Goal: Information Seeking & Learning: Check status

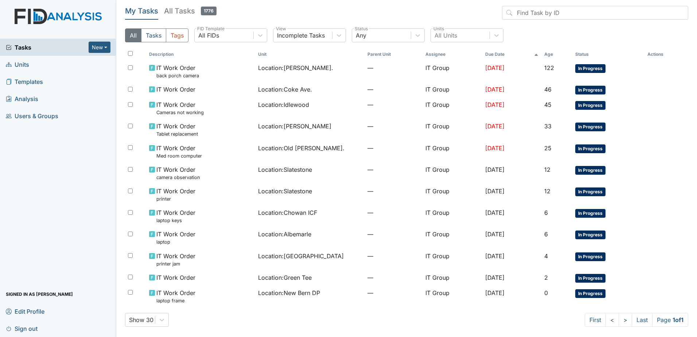
click at [385, 320] on div "Show 30 First < > Last Page 1 of 1" at bounding box center [406, 320] width 563 height 14
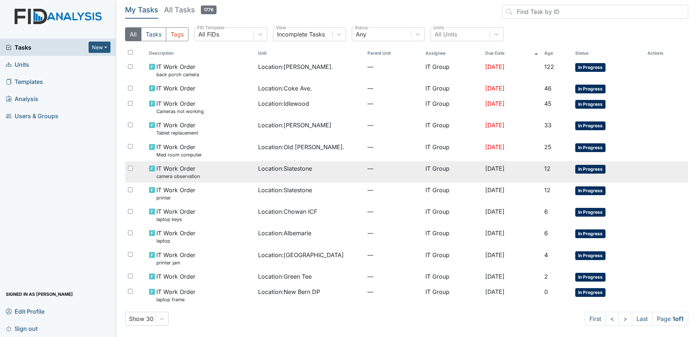
scroll to position [1, 0]
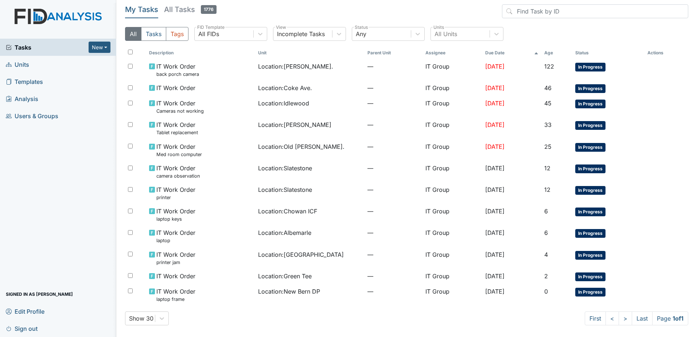
drag, startPoint x: 141, startPoint y: 0, endPoint x: 427, endPoint y: 3, distance: 285.4
click at [427, 3] on main "My Tasks All Tasks 1776 All Tasks Tags All FIDs FID Template Incomplete Tasks V…" at bounding box center [406, 168] width 581 height 337
click at [432, 11] on header "My Tasks All Tasks 1776" at bounding box center [406, 12] width 563 height 17
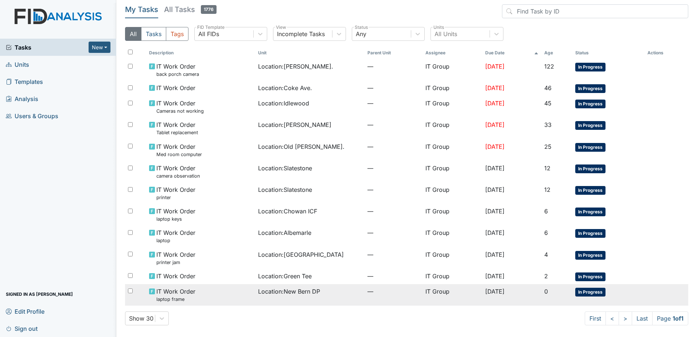
click at [291, 289] on span "Location : New Bern DP" at bounding box center [289, 291] width 62 height 9
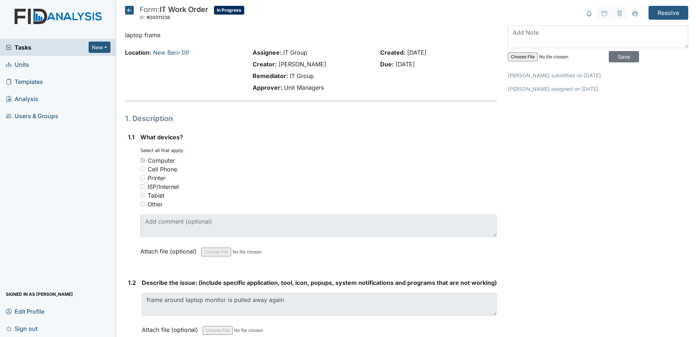
click at [131, 11] on icon at bounding box center [129, 10] width 9 height 9
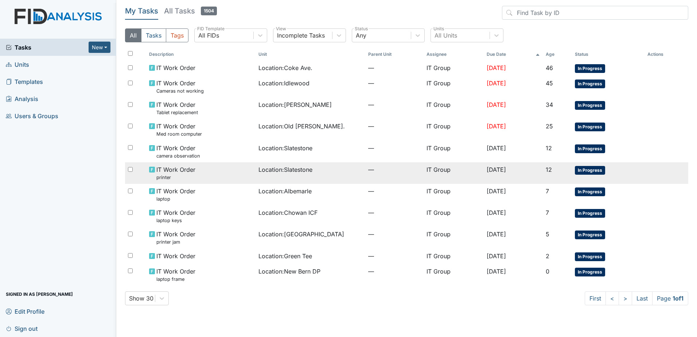
click at [262, 174] on span "Location : Slatestone" at bounding box center [285, 169] width 54 height 9
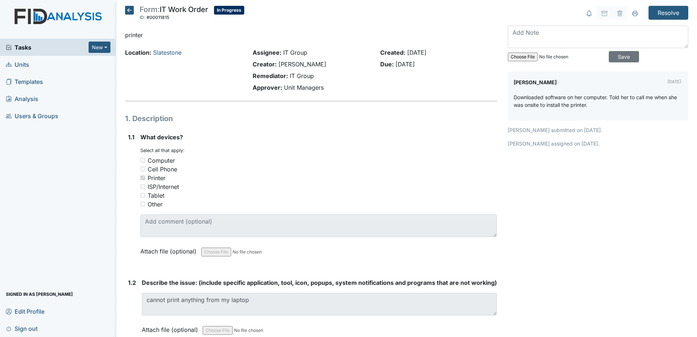
click at [360, 149] on div "You must select one or more of the below options. Select all that apply: Comput…" at bounding box center [318, 177] width 356 height 61
click at [131, 9] on icon at bounding box center [129, 10] width 9 height 9
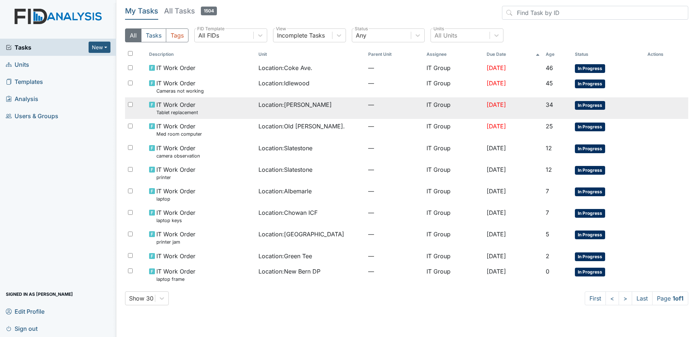
click at [292, 103] on span "Location : Leland DP" at bounding box center [294, 104] width 73 height 9
click at [291, 104] on span "Location : Leland DP" at bounding box center [294, 104] width 73 height 9
click at [241, 106] on div "IT Work Order Tablet replacement" at bounding box center [201, 108] width 104 height 16
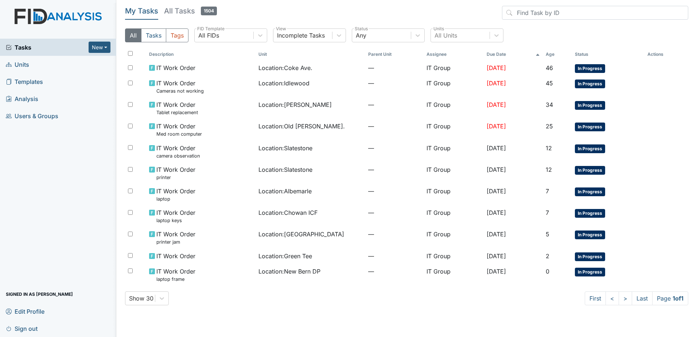
click at [244, 307] on div "My Tasks All Tasks 1504 All Tasks Tags All FIDs FID Template Incomplete Tasks V…" at bounding box center [406, 158] width 563 height 305
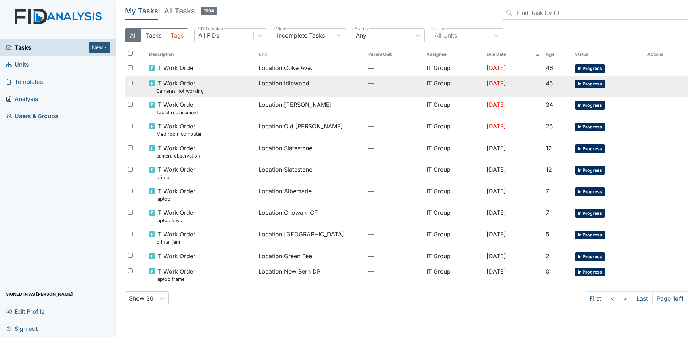
click at [261, 89] on td "Location : Idlewood" at bounding box center [311, 87] width 110 height 22
drag, startPoint x: 261, startPoint y: 89, endPoint x: 236, endPoint y: 87, distance: 25.6
click at [236, 87] on div "IT Work Order Cameras not working" at bounding box center [201, 87] width 104 height 16
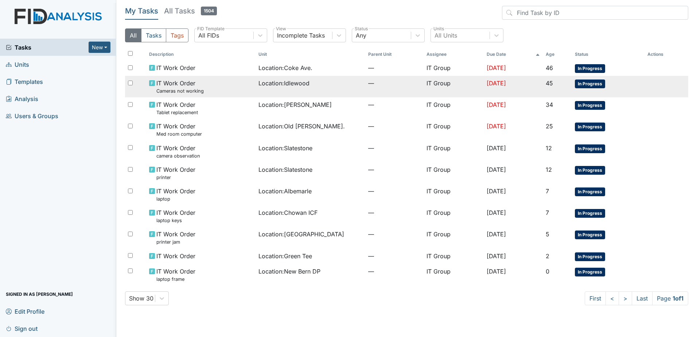
click at [203, 83] on div "IT Work Order Cameras not working" at bounding box center [201, 87] width 104 height 16
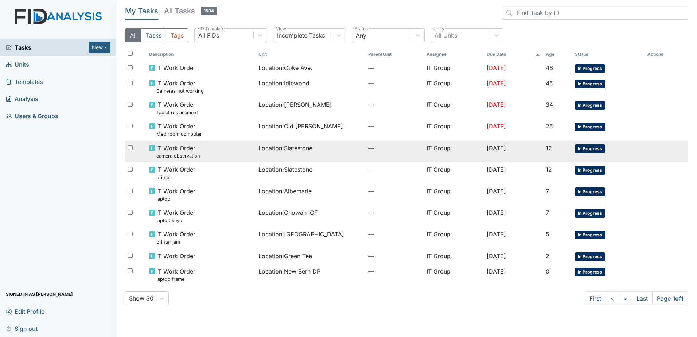
click at [331, 148] on div "Location : Slatestone" at bounding box center [310, 148] width 104 height 9
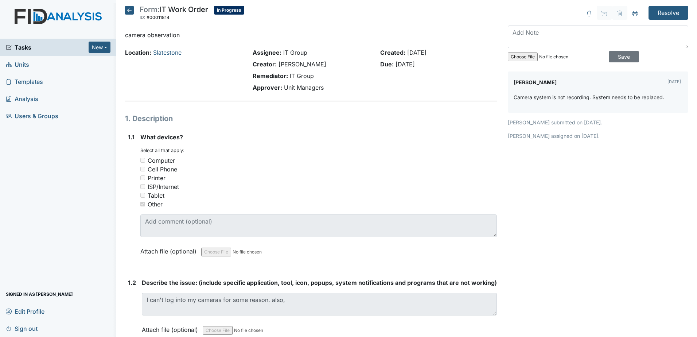
click at [125, 11] on icon at bounding box center [129, 10] width 9 height 9
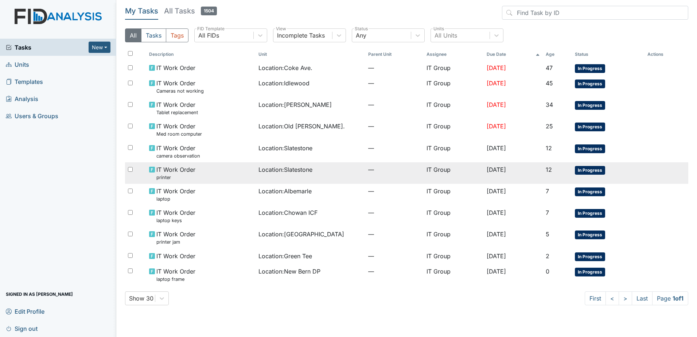
click at [282, 172] on span "Location : Slatestone" at bounding box center [285, 169] width 54 height 9
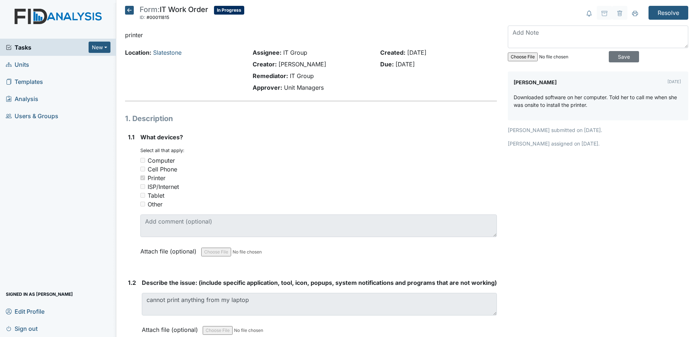
click at [132, 9] on icon at bounding box center [129, 10] width 9 height 9
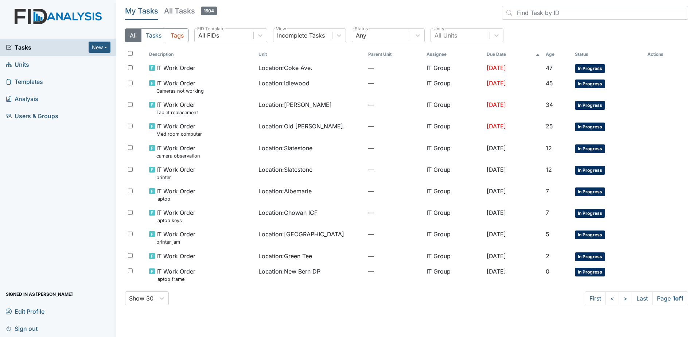
click at [362, 312] on main "My Tasks All Tasks 1504 All Tasks Tags All FIDs FID Template Incomplete Tasks V…" at bounding box center [406, 168] width 581 height 337
click at [351, 309] on div "My Tasks All Tasks 1504 All Tasks Tags All FIDs FID Template Incomplete Tasks V…" at bounding box center [406, 158] width 563 height 305
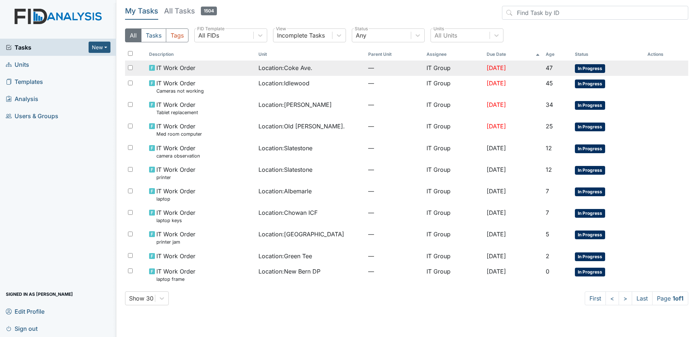
click at [389, 66] on span "—" at bounding box center [394, 67] width 52 height 9
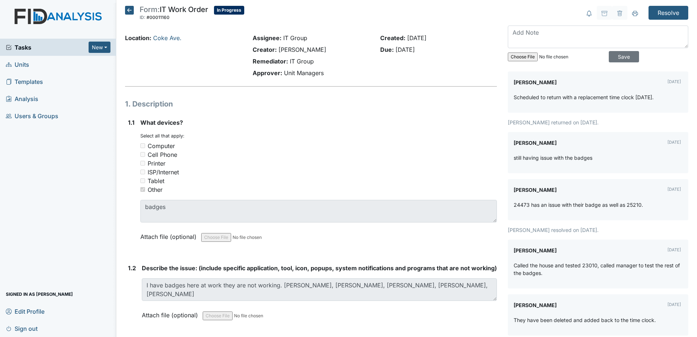
drag, startPoint x: 132, startPoint y: 11, endPoint x: 159, endPoint y: 13, distance: 27.0
click at [132, 11] on icon at bounding box center [129, 10] width 9 height 9
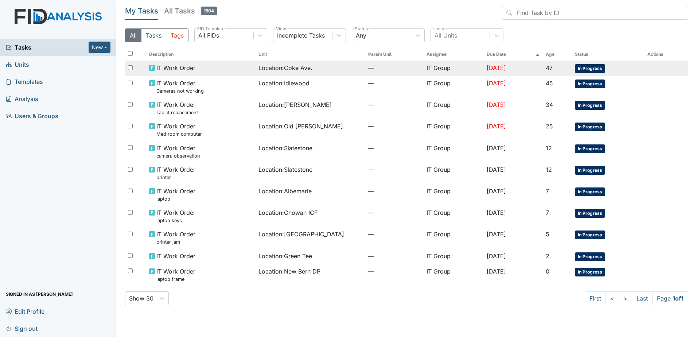
click at [298, 67] on span "Location : [GEOGRAPHIC_DATA]." at bounding box center [285, 67] width 54 height 9
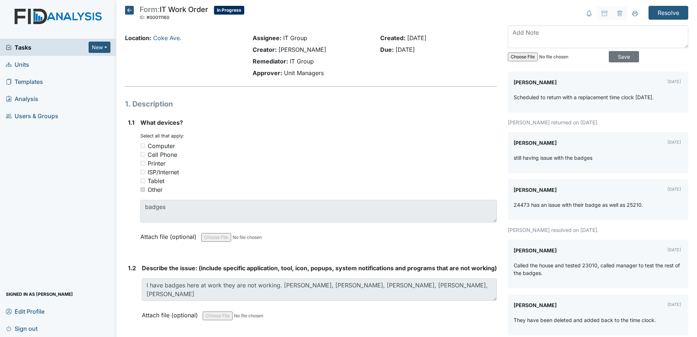
click at [129, 6] on icon at bounding box center [129, 10] width 9 height 9
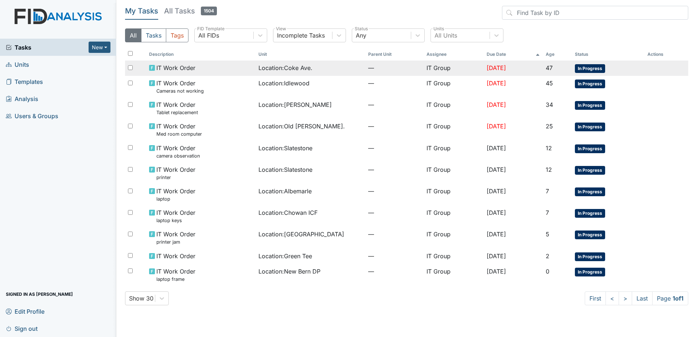
click at [169, 68] on span "IT Work Order" at bounding box center [175, 67] width 39 height 9
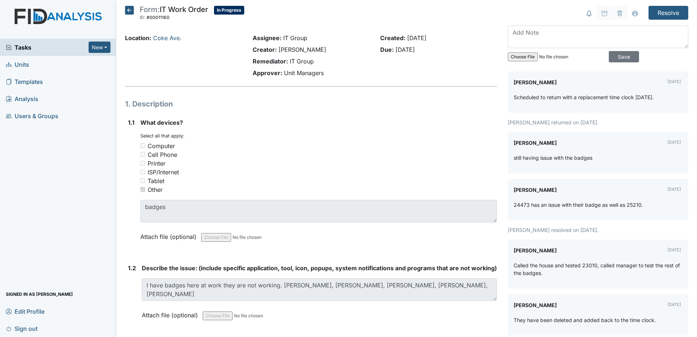
click at [131, 9] on icon at bounding box center [129, 10] width 9 height 9
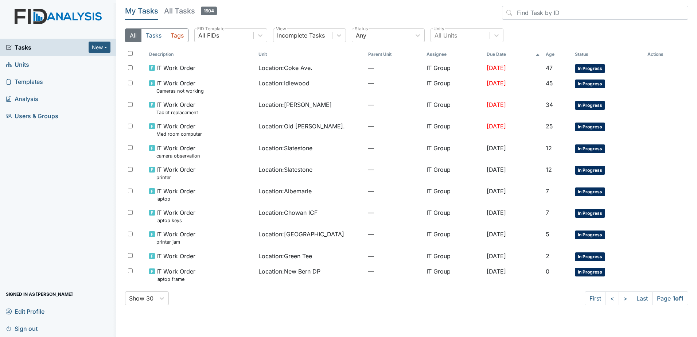
click at [359, 301] on div "Show 30 First < > Last Page 1 of 1" at bounding box center [406, 298] width 563 height 14
click at [422, 326] on main "My Tasks All Tasks 1504 All Tasks Tags All FIDs FID Template Incomplete Tasks V…" at bounding box center [406, 168] width 581 height 337
click at [380, 303] on div "Show 30 First < > Last Page 1 of 1" at bounding box center [406, 298] width 563 height 14
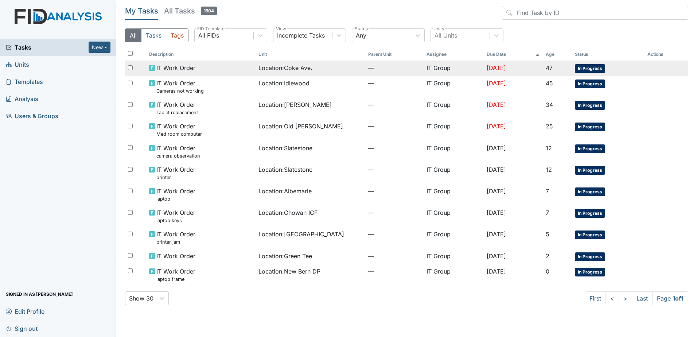
click at [381, 72] on td "—" at bounding box center [394, 68] width 58 height 15
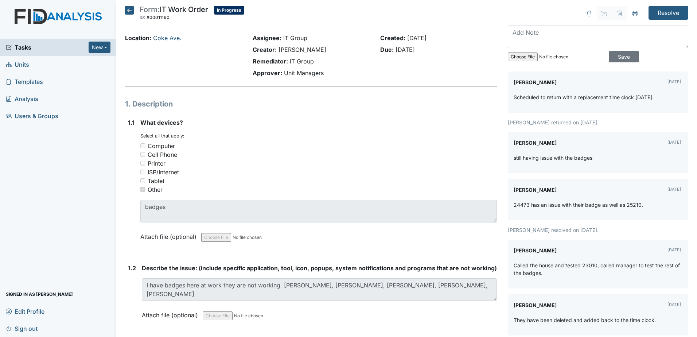
click at [126, 11] on icon at bounding box center [129, 10] width 9 height 9
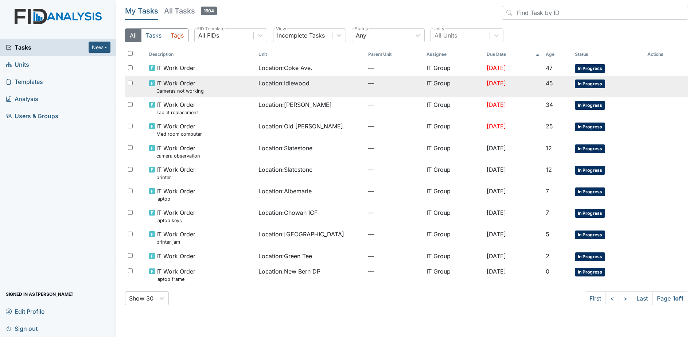
click at [389, 82] on span "—" at bounding box center [394, 83] width 52 height 9
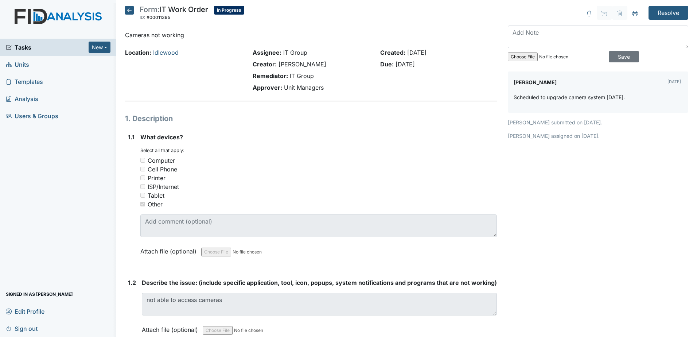
click at [126, 6] on icon at bounding box center [129, 10] width 9 height 9
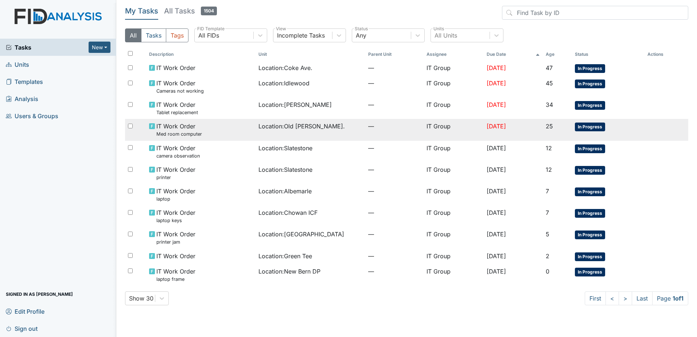
click at [397, 128] on span "—" at bounding box center [394, 126] width 52 height 9
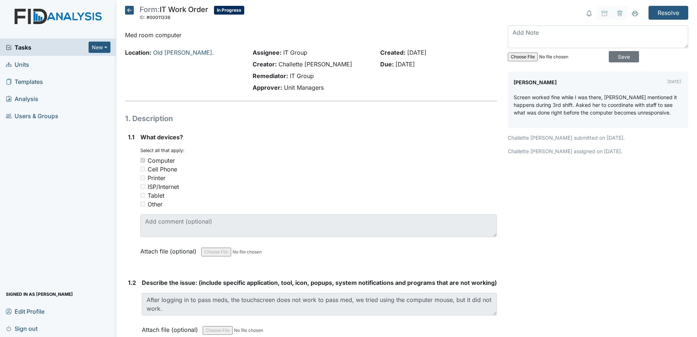
click at [133, 12] on icon at bounding box center [129, 10] width 9 height 9
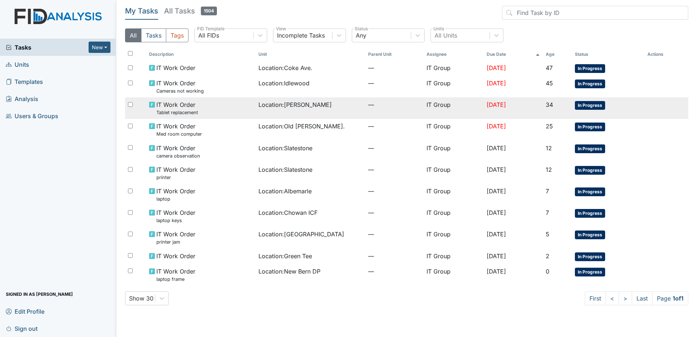
click at [393, 106] on span "—" at bounding box center [394, 104] width 52 height 9
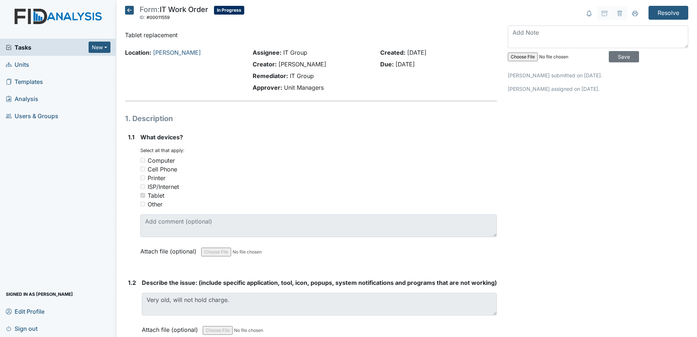
click at [127, 10] on icon at bounding box center [129, 10] width 9 height 9
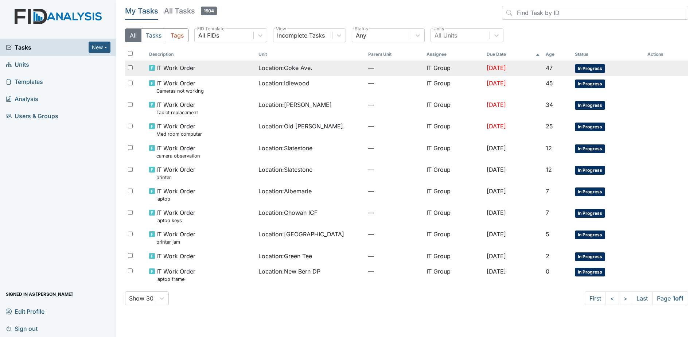
click at [382, 73] on td "—" at bounding box center [394, 68] width 58 height 15
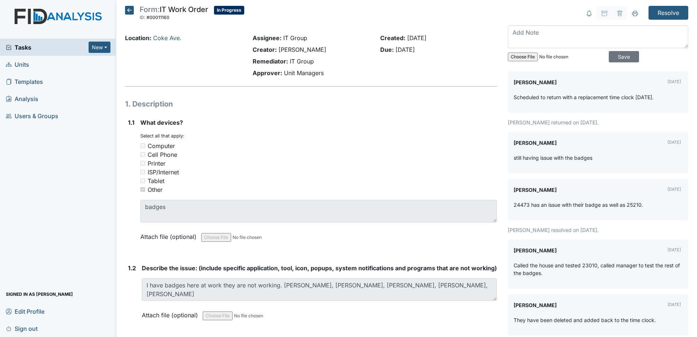
click at [129, 11] on icon at bounding box center [129, 10] width 9 height 9
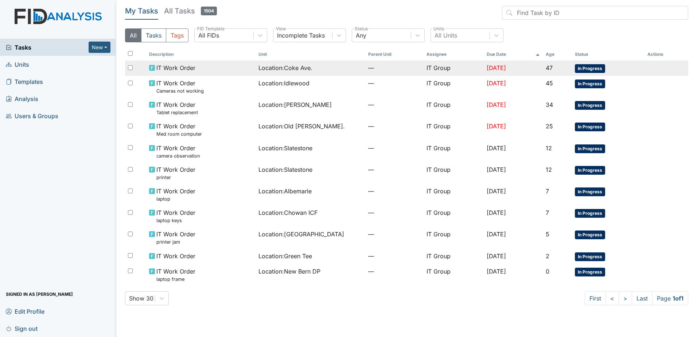
click at [493, 71] on td "[DATE]" at bounding box center [513, 68] width 59 height 15
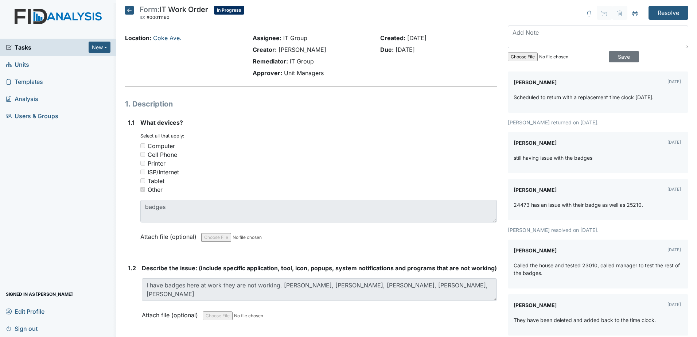
click at [128, 13] on icon at bounding box center [129, 10] width 9 height 9
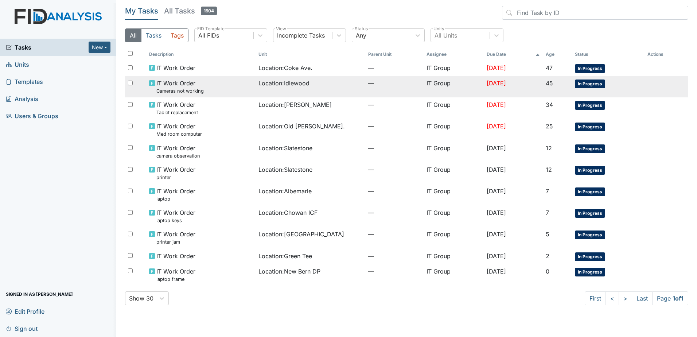
click at [368, 84] on span "—" at bounding box center [394, 83] width 52 height 9
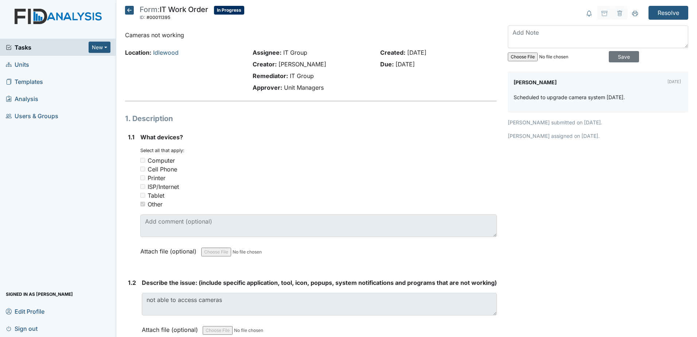
click at [130, 6] on icon at bounding box center [129, 10] width 9 height 9
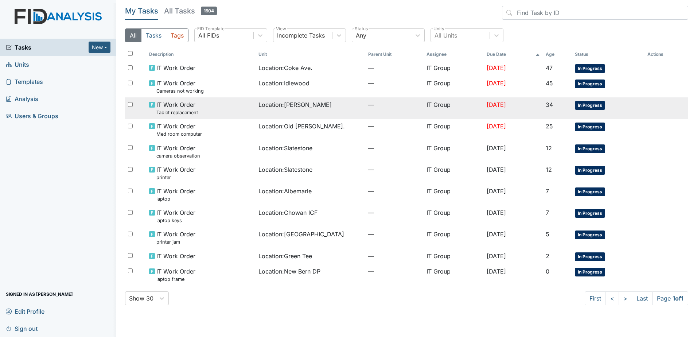
click at [371, 107] on span "—" at bounding box center [394, 104] width 52 height 9
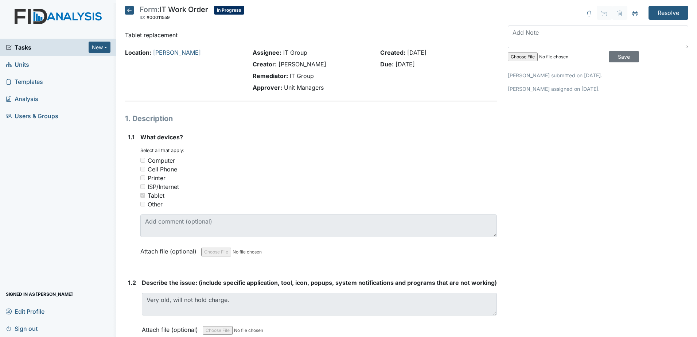
click at [128, 13] on icon at bounding box center [129, 10] width 9 height 9
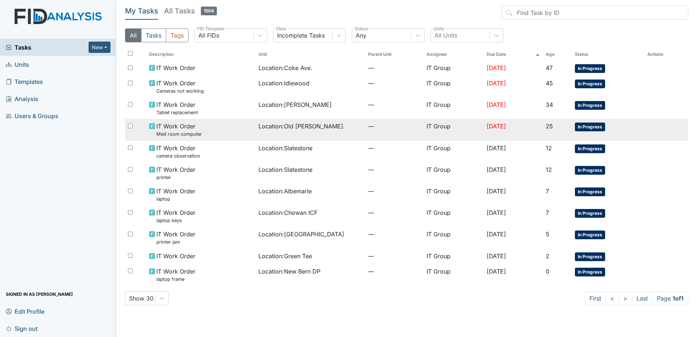
click at [424, 130] on td "IT Group" at bounding box center [454, 130] width 60 height 22
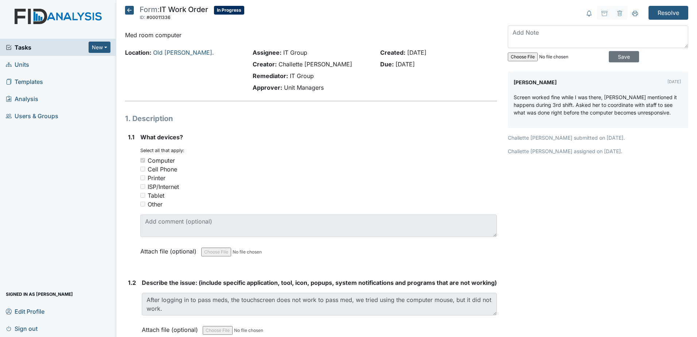
click at [126, 13] on icon at bounding box center [129, 10] width 9 height 9
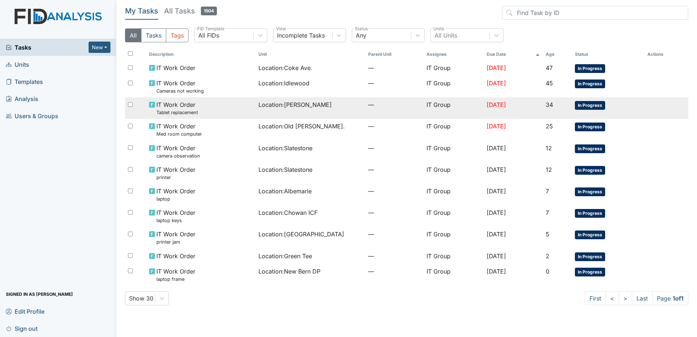
click at [291, 108] on span "Location : Leland DP" at bounding box center [294, 104] width 73 height 9
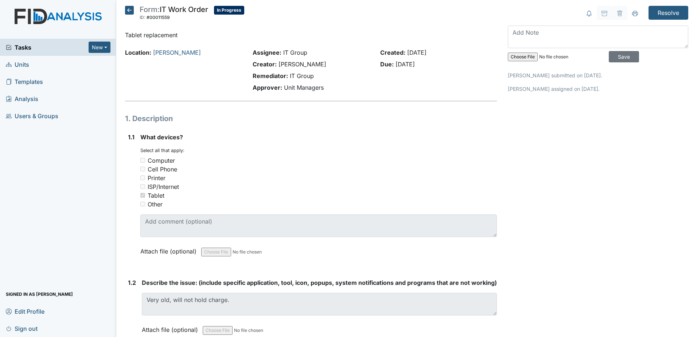
click at [132, 12] on icon at bounding box center [129, 10] width 9 height 9
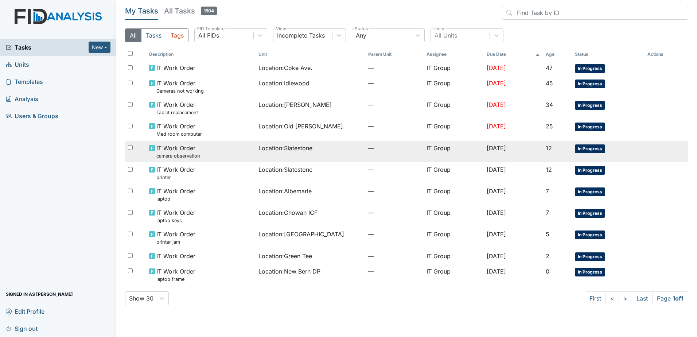
click at [326, 149] on div "Location : Slatestone" at bounding box center [310, 148] width 104 height 9
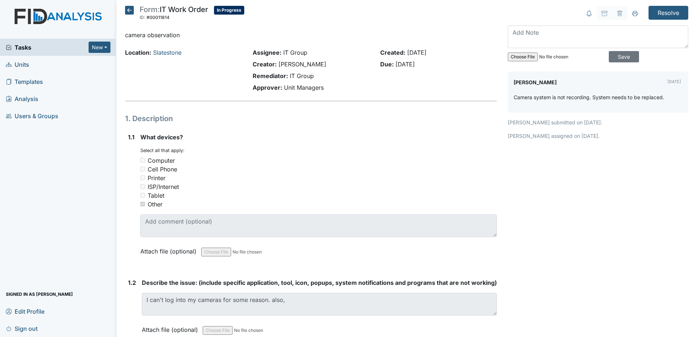
click at [130, 8] on icon at bounding box center [129, 10] width 9 height 9
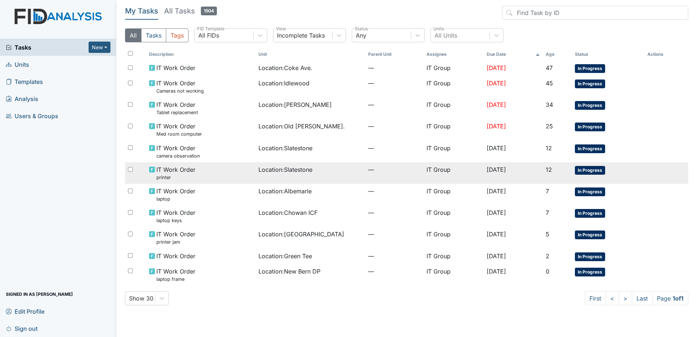
click at [398, 169] on span "—" at bounding box center [394, 169] width 52 height 9
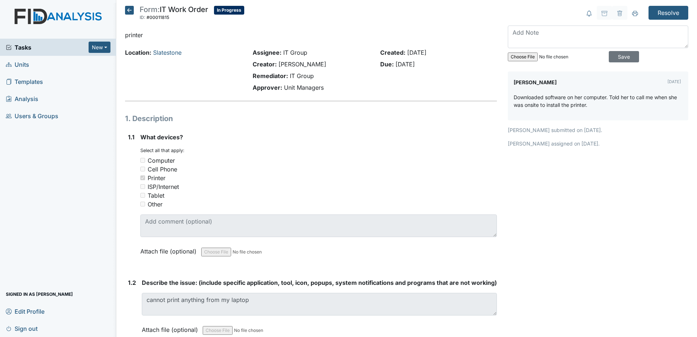
click at [130, 10] on icon at bounding box center [129, 10] width 9 height 9
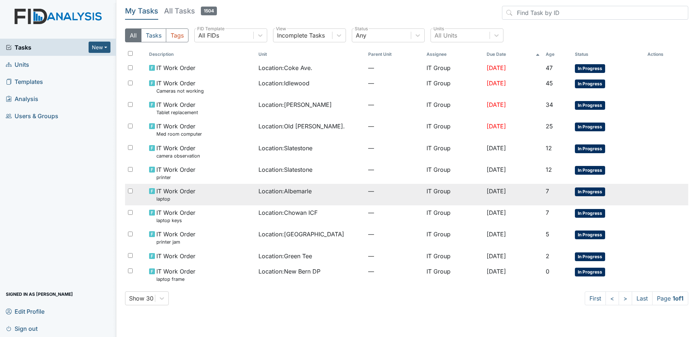
click at [269, 191] on span "Location : Albemarle" at bounding box center [284, 191] width 53 height 9
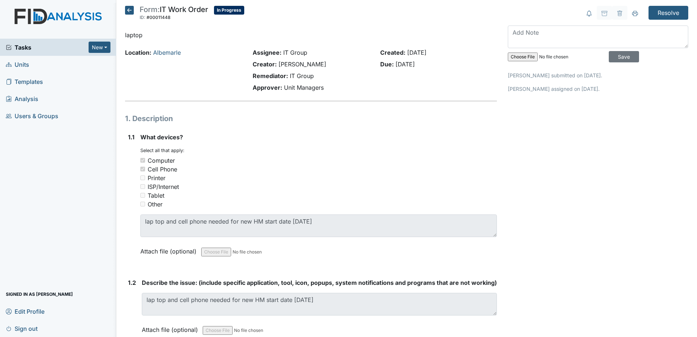
click at [130, 10] on icon at bounding box center [129, 10] width 9 height 9
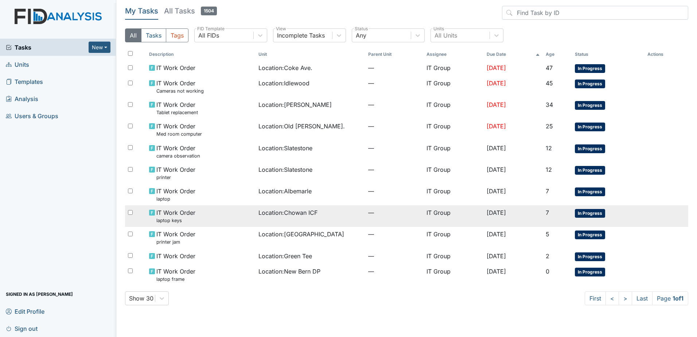
click at [301, 211] on span "Location : Chowan ICF" at bounding box center [287, 212] width 59 height 9
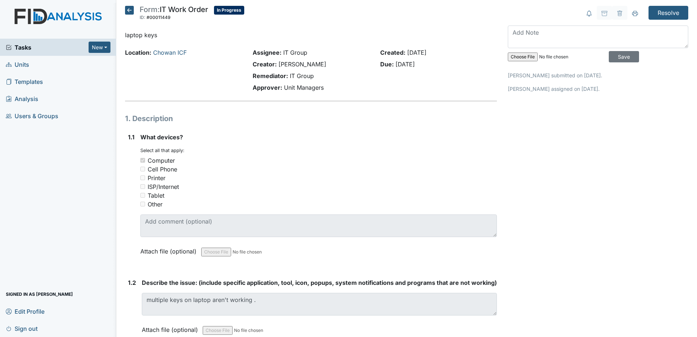
click at [130, 11] on icon at bounding box center [129, 10] width 9 height 9
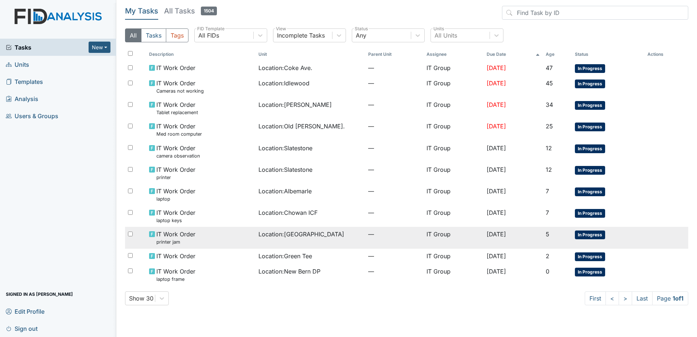
click at [299, 236] on span "Location : Beaufort Heights" at bounding box center [301, 234] width 86 height 9
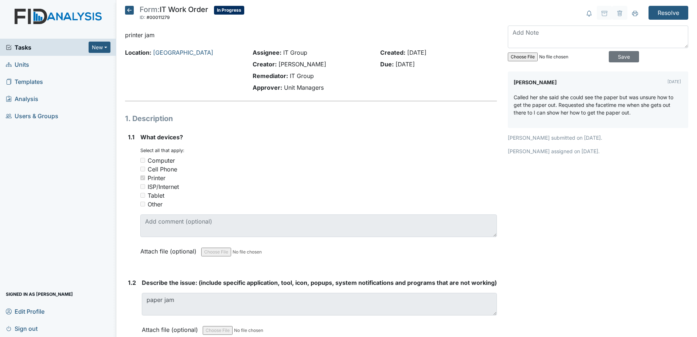
click at [126, 13] on icon at bounding box center [129, 10] width 9 height 9
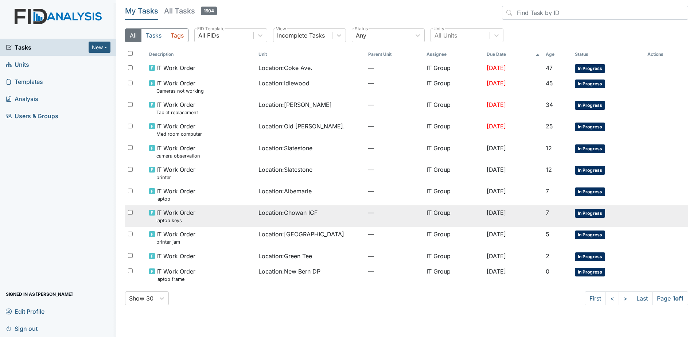
click at [261, 218] on td "Location : Chowan ICF" at bounding box center [311, 216] width 110 height 22
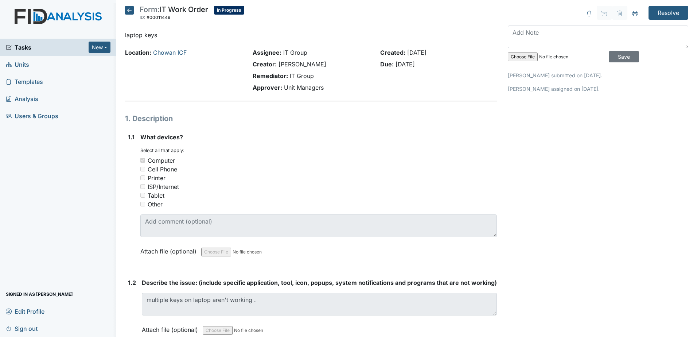
click at [130, 10] on icon at bounding box center [129, 10] width 9 height 9
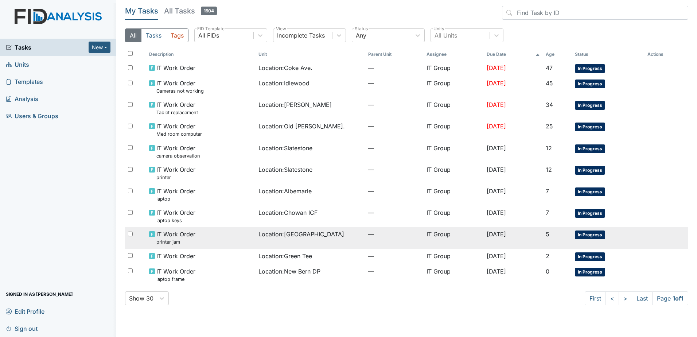
click at [258, 233] on span "Location : Beaufort Heights" at bounding box center [301, 234] width 86 height 9
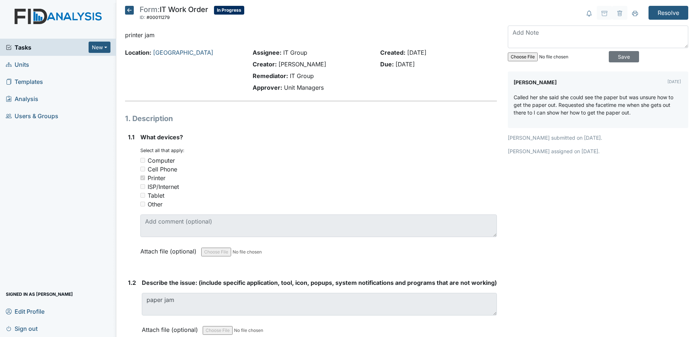
click at [129, 8] on icon at bounding box center [129, 10] width 9 height 9
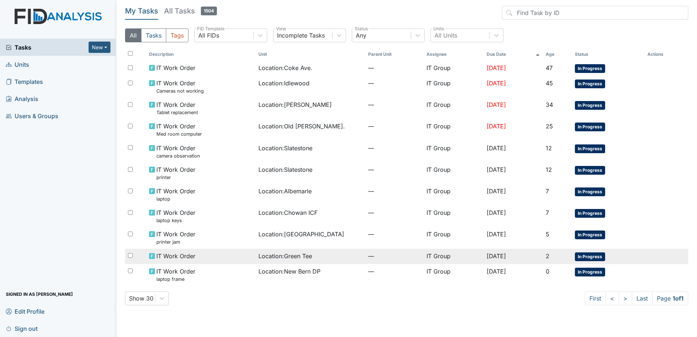
click at [292, 262] on td "Location : Green Tee" at bounding box center [311, 256] width 110 height 15
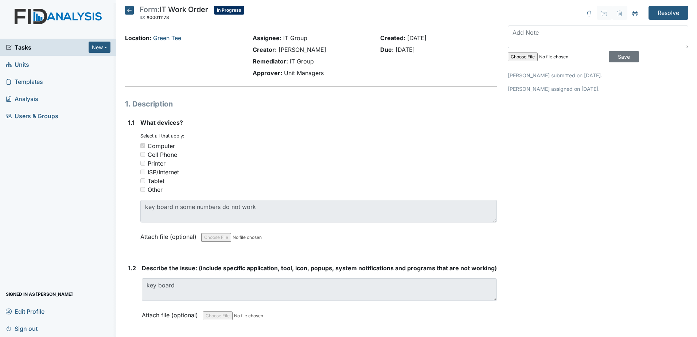
click at [128, 6] on icon at bounding box center [129, 10] width 9 height 9
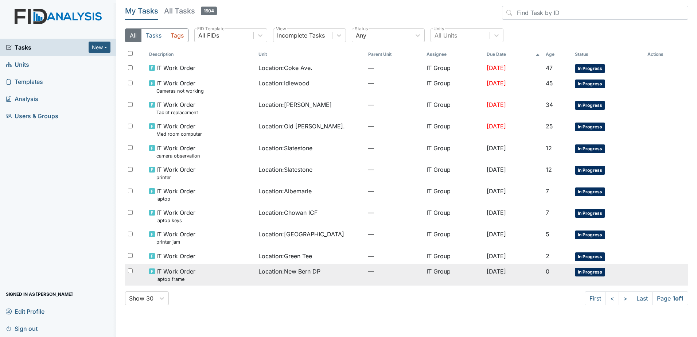
click at [246, 265] on td "IT Work Order laptop frame" at bounding box center [201, 275] width 110 height 22
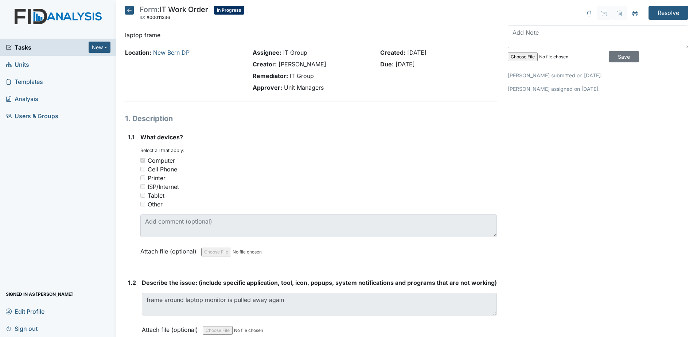
click at [136, 7] on h5 "Form: IT Work Order ID: #00011236 In Progress Autosaving..." at bounding box center [184, 14] width 119 height 16
click at [132, 7] on icon at bounding box center [129, 10] width 9 height 9
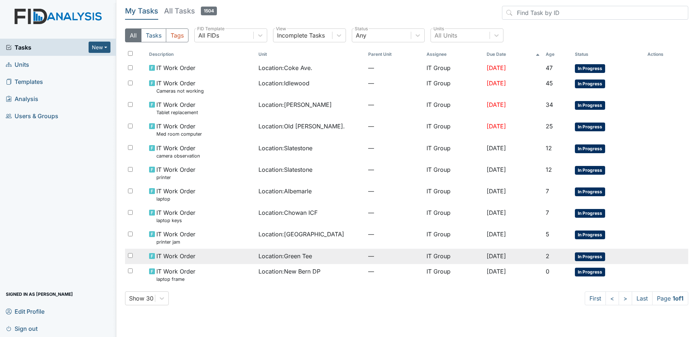
click at [272, 250] on td "Location : Green Tee" at bounding box center [311, 256] width 110 height 15
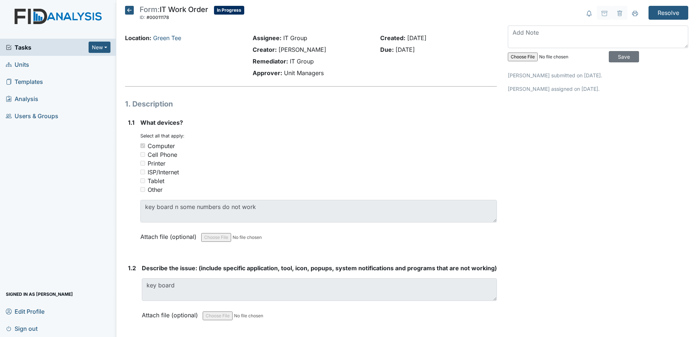
click at [131, 10] on icon at bounding box center [129, 10] width 9 height 9
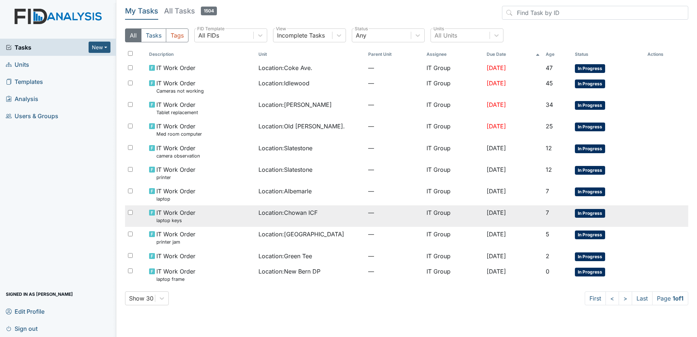
click at [257, 217] on td "Location : Chowan ICF" at bounding box center [311, 216] width 110 height 22
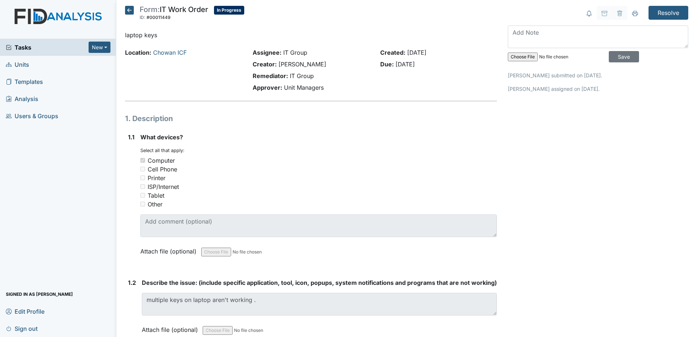
click at [129, 10] on icon at bounding box center [129, 10] width 9 height 9
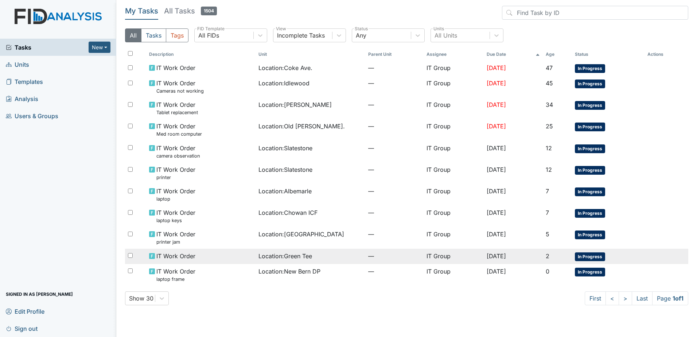
click at [243, 256] on div "IT Work Order" at bounding box center [201, 256] width 104 height 9
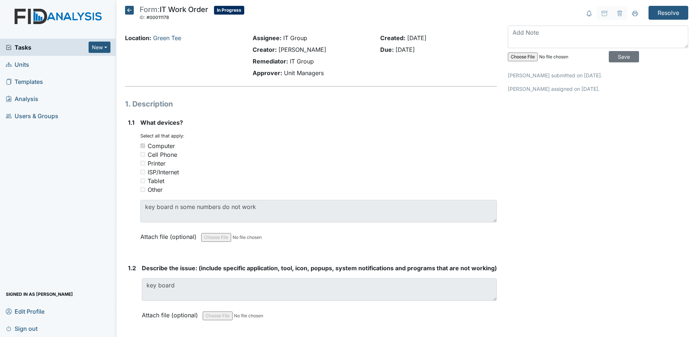
click at [133, 10] on icon at bounding box center [129, 10] width 9 height 9
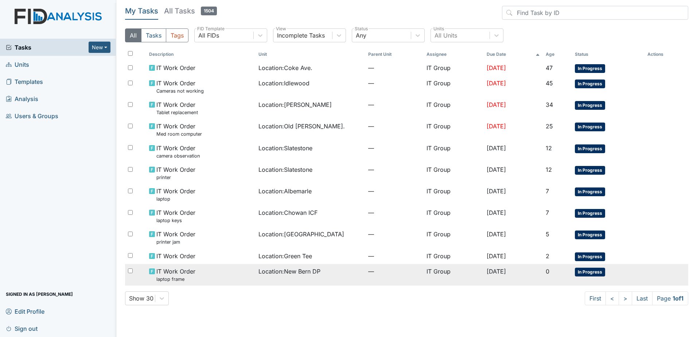
click at [263, 268] on span "Location : [GEOGRAPHIC_DATA] DP" at bounding box center [289, 271] width 62 height 9
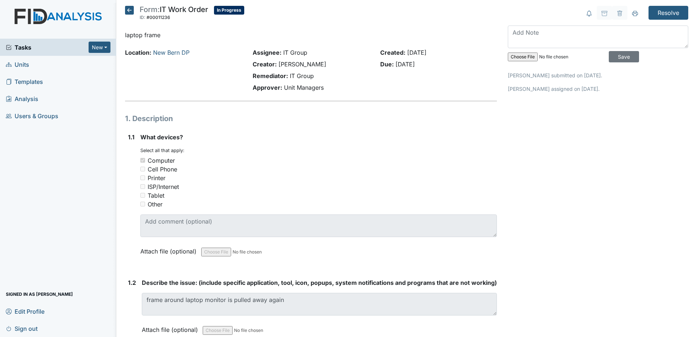
click at [132, 9] on icon at bounding box center [129, 10] width 9 height 9
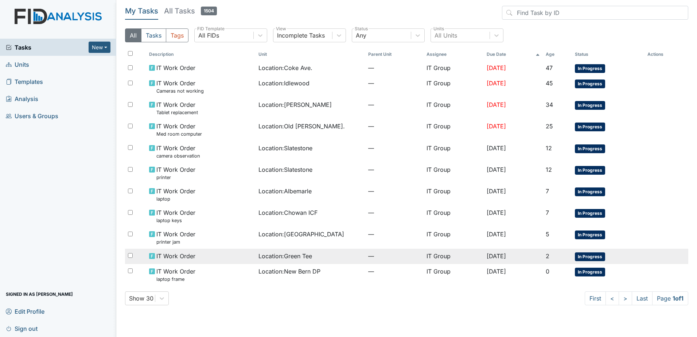
click at [338, 253] on div "Location : Green Tee" at bounding box center [310, 256] width 104 height 9
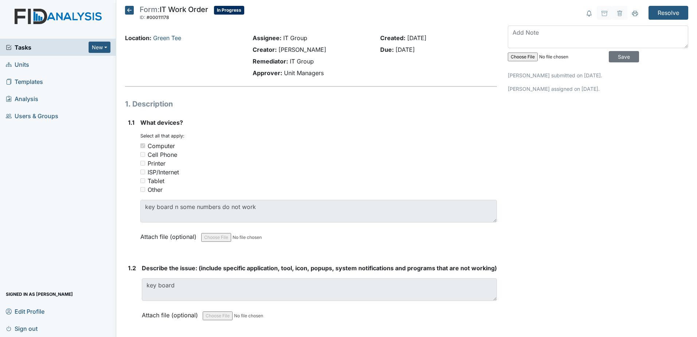
click at [130, 9] on icon at bounding box center [129, 10] width 9 height 9
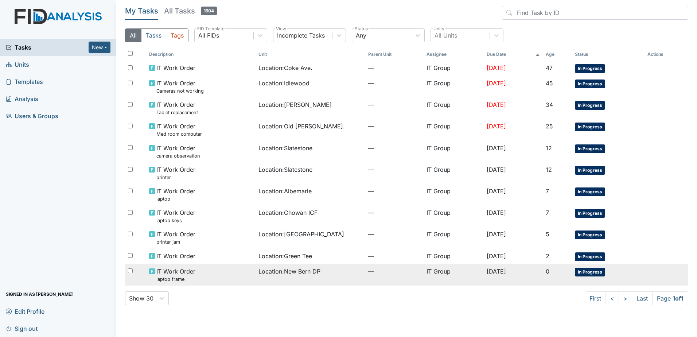
click at [344, 270] on div "Location : New Bern DP" at bounding box center [310, 271] width 104 height 9
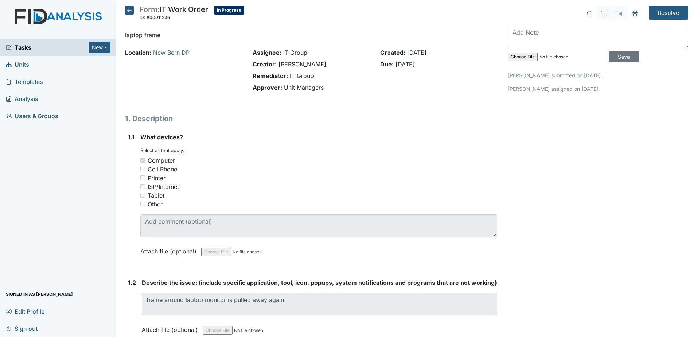
click at [130, 11] on icon at bounding box center [129, 10] width 9 height 9
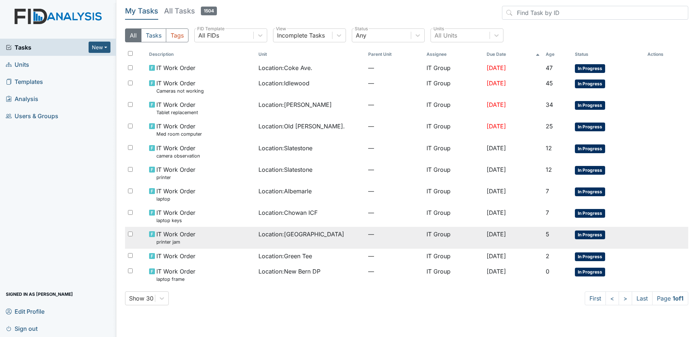
click at [293, 237] on span "Location : Beaufort Heights" at bounding box center [301, 234] width 86 height 9
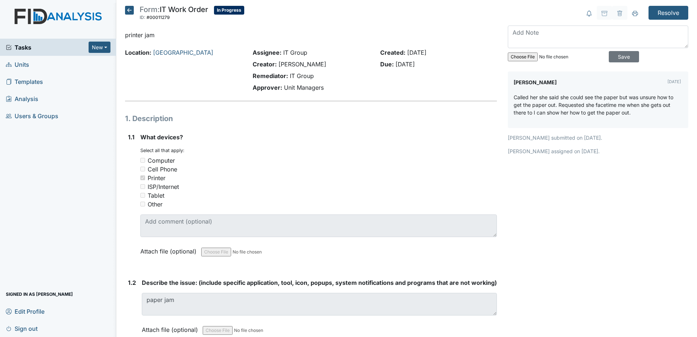
click at [131, 7] on icon at bounding box center [129, 10] width 9 height 9
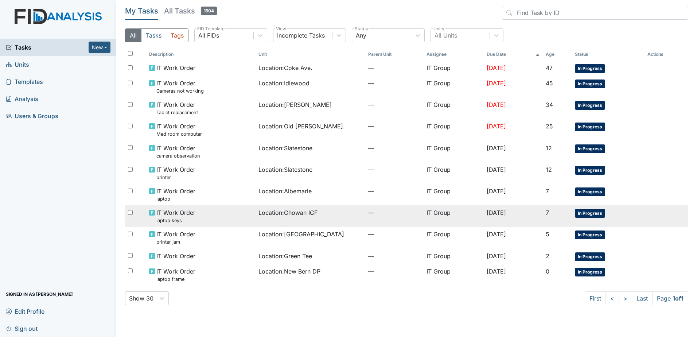
click at [304, 215] on span "Location : Chowan ICF" at bounding box center [287, 212] width 59 height 9
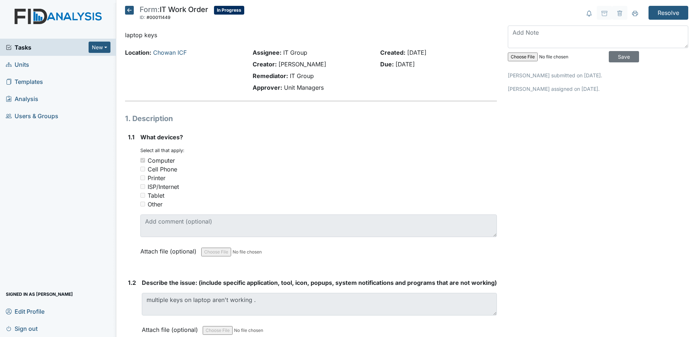
click at [130, 6] on icon at bounding box center [129, 10] width 9 height 9
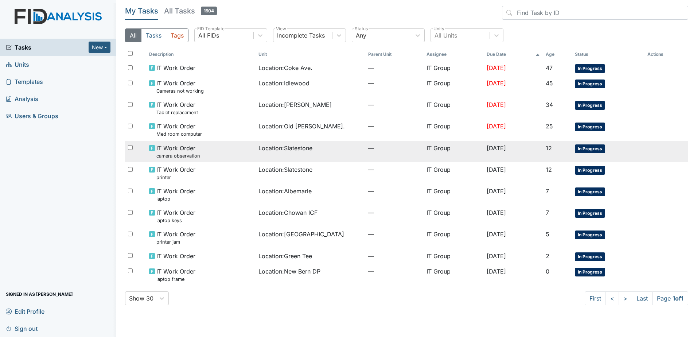
click at [256, 157] on td "Location : Slatestone" at bounding box center [311, 152] width 110 height 22
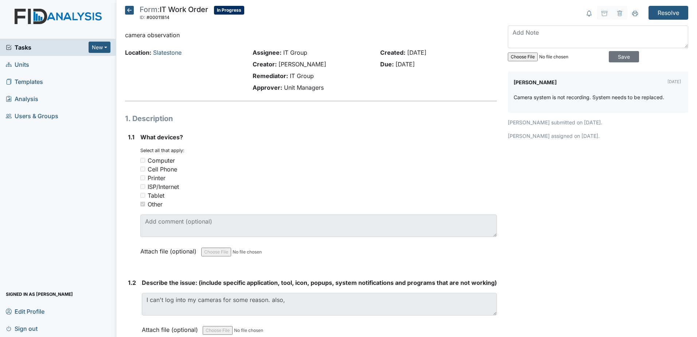
click at [130, 11] on icon at bounding box center [129, 10] width 9 height 9
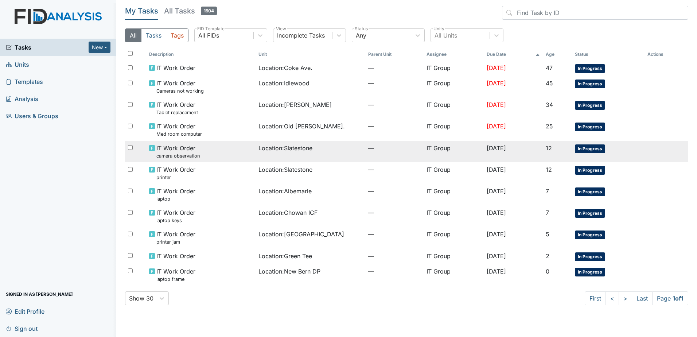
click at [226, 149] on div "IT Work Order camera observation" at bounding box center [201, 152] width 104 height 16
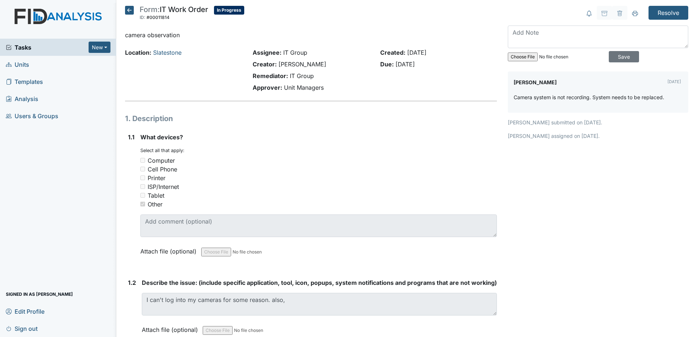
click at [132, 11] on icon at bounding box center [129, 10] width 9 height 9
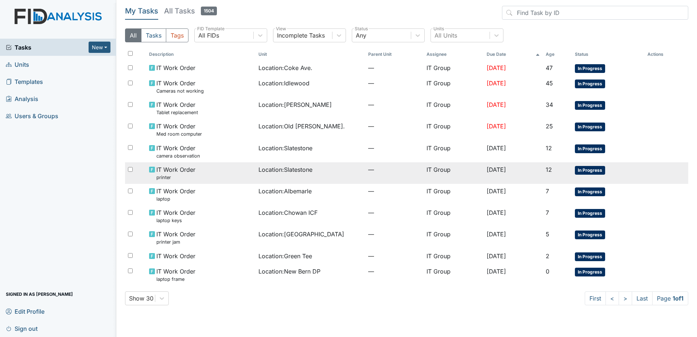
click at [291, 171] on span "Location : Slatestone" at bounding box center [285, 169] width 54 height 9
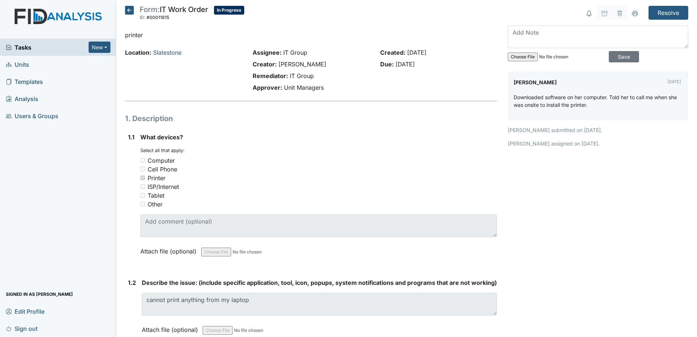
click at [130, 10] on icon at bounding box center [129, 10] width 9 height 9
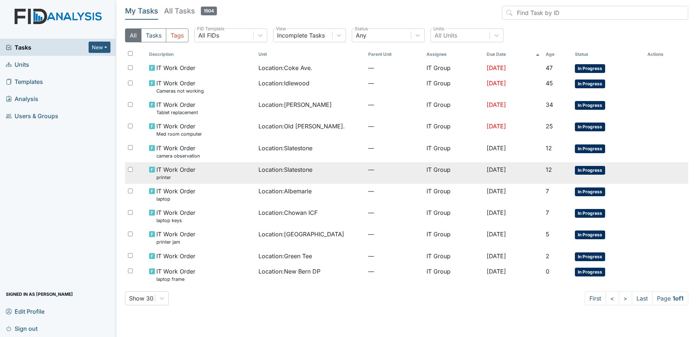
click at [284, 172] on span "Location : Slatestone" at bounding box center [285, 169] width 54 height 9
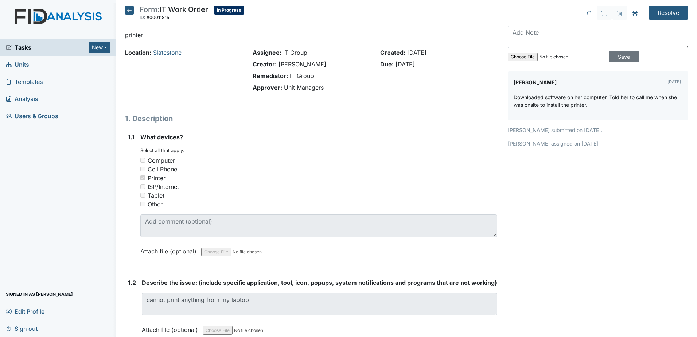
click at [129, 7] on icon at bounding box center [129, 10] width 9 height 9
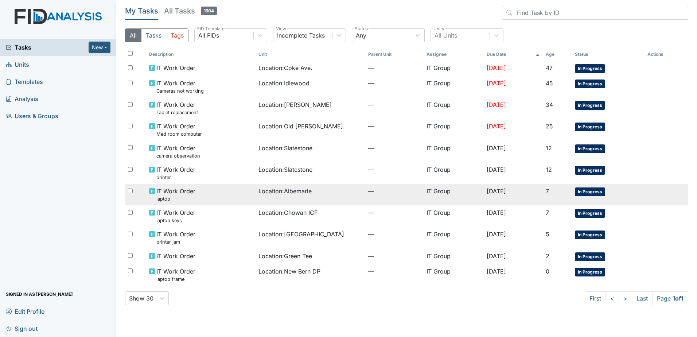
drag, startPoint x: 301, startPoint y: 176, endPoint x: 301, endPoint y: 185, distance: 8.8
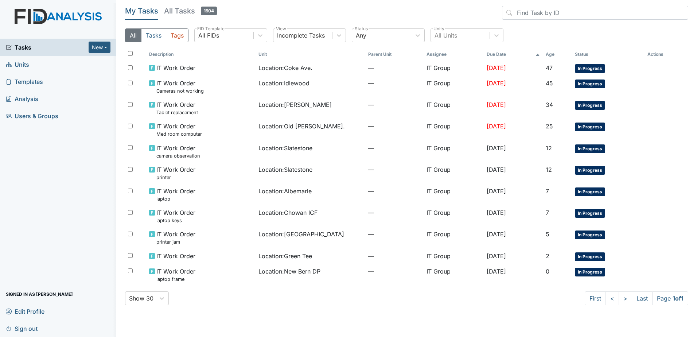
drag, startPoint x: 301, startPoint y: 185, endPoint x: 262, endPoint y: 319, distance: 139.3
click at [262, 319] on main "My Tasks All Tasks 1504 All Tasks Tags All FIDs FID Template Incomplete Tasks V…" at bounding box center [406, 168] width 581 height 337
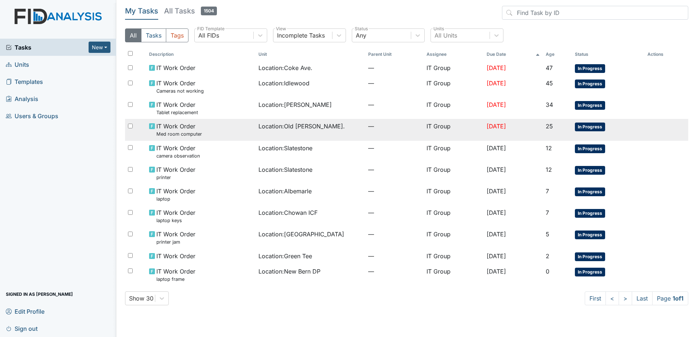
click at [232, 130] on div "IT Work Order Med room computer" at bounding box center [201, 130] width 104 height 16
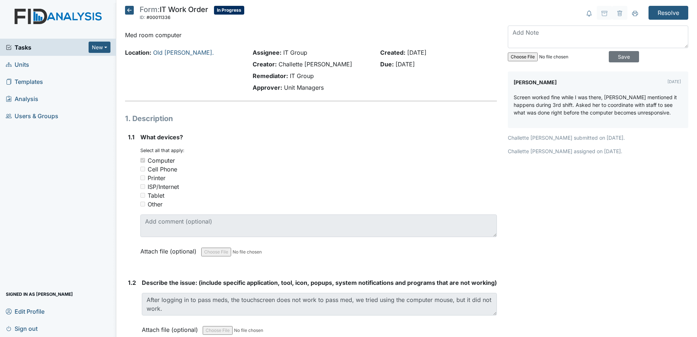
click at [131, 9] on icon at bounding box center [129, 10] width 9 height 9
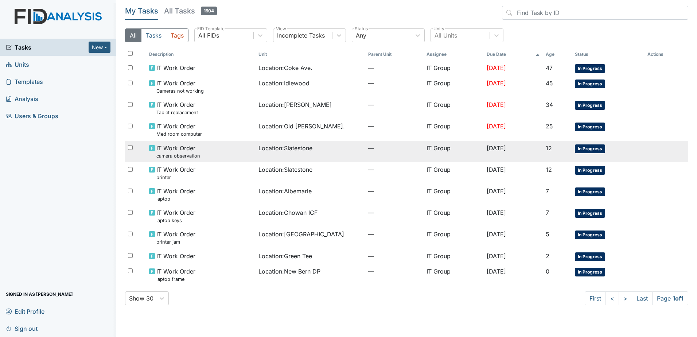
click at [318, 149] on div "Location : Slatestone" at bounding box center [310, 148] width 104 height 9
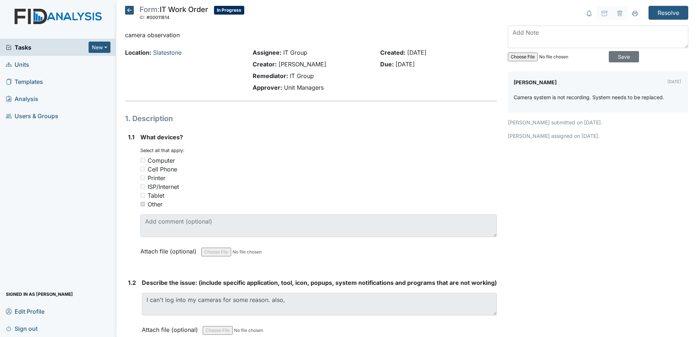
click at [125, 8] on icon at bounding box center [129, 10] width 9 height 9
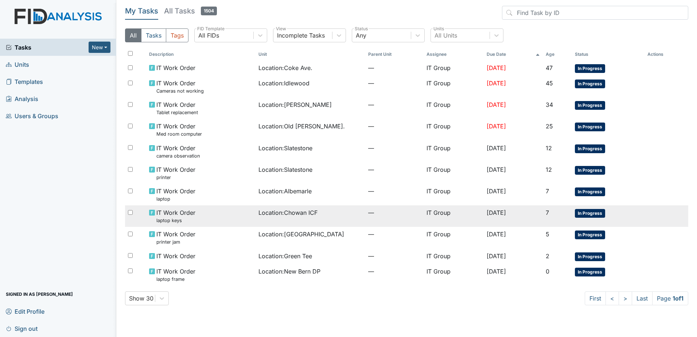
click at [311, 220] on td "Location : Chowan ICF" at bounding box center [311, 216] width 110 height 22
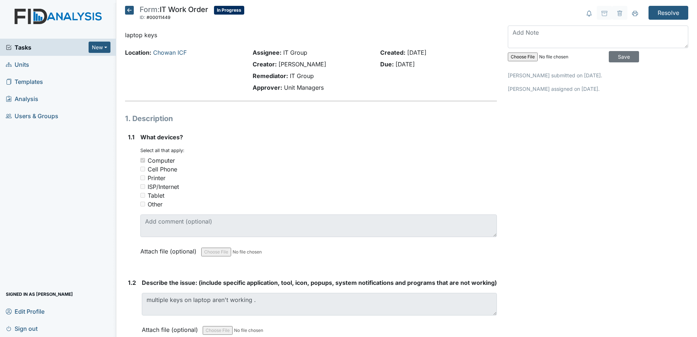
click at [129, 7] on icon at bounding box center [129, 10] width 9 height 9
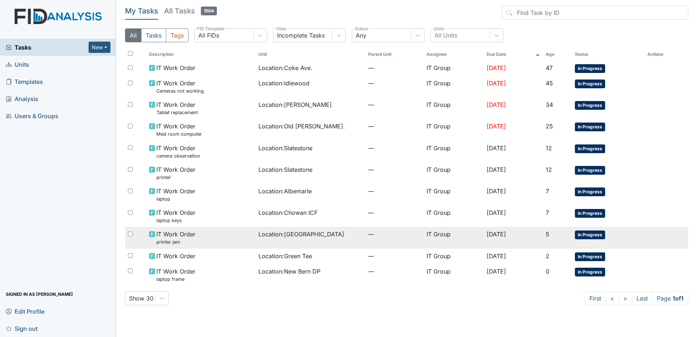
click at [311, 237] on span "Location : Beaufort Heights" at bounding box center [301, 234] width 86 height 9
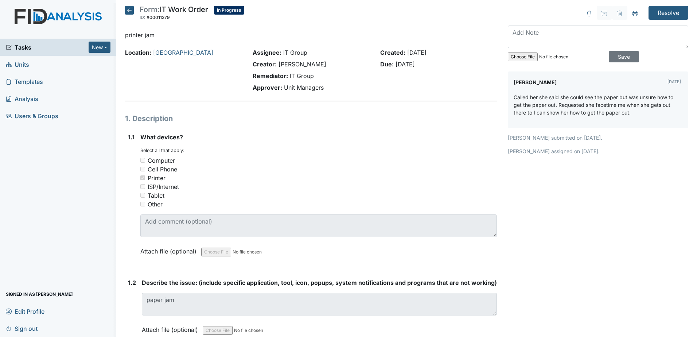
click at [129, 12] on icon at bounding box center [129, 10] width 9 height 9
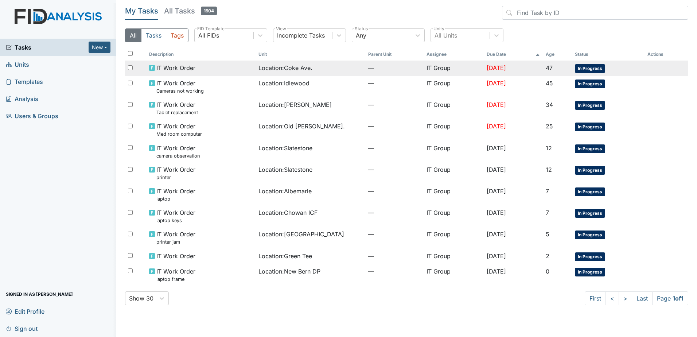
click at [312, 67] on div "Location : Coke Ave." at bounding box center [310, 67] width 104 height 9
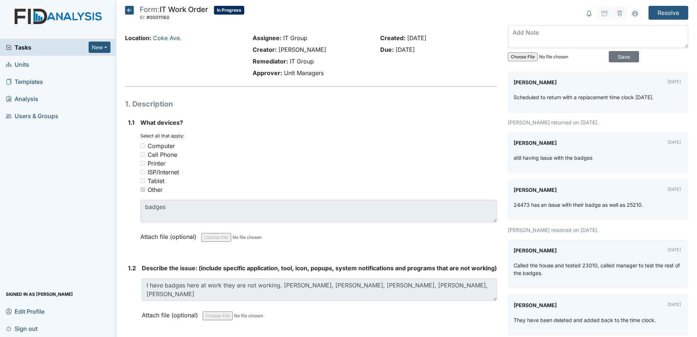
click at [127, 15] on h5 "Form: IT Work Order ID: #00011160 In Progress Autosaving..." at bounding box center [184, 14] width 119 height 16
click at [129, 8] on icon at bounding box center [129, 10] width 9 height 9
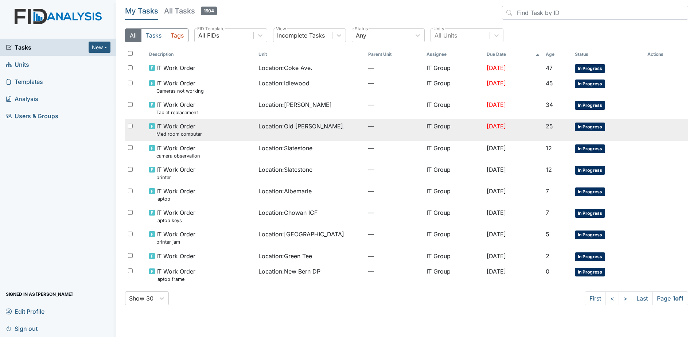
drag, startPoint x: 332, startPoint y: 123, endPoint x: 337, endPoint y: 139, distance: 16.6
click at [332, 124] on div "Location : Old Roper Rd." at bounding box center [310, 126] width 104 height 9
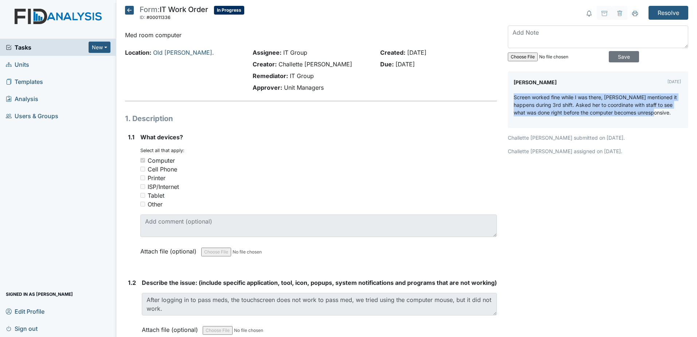
drag, startPoint x: 505, startPoint y: 95, endPoint x: 647, endPoint y: 116, distance: 144.0
click at [647, 116] on div "Kyle Weaver Oct 08, 2025 Screen worked fine while I was there, Nicole mentioned…" at bounding box center [598, 99] width 180 height 56
click at [647, 116] on p "Screen worked fine while I was there, Nicole mentioned it happens during 3rd sh…" at bounding box center [598, 104] width 169 height 23
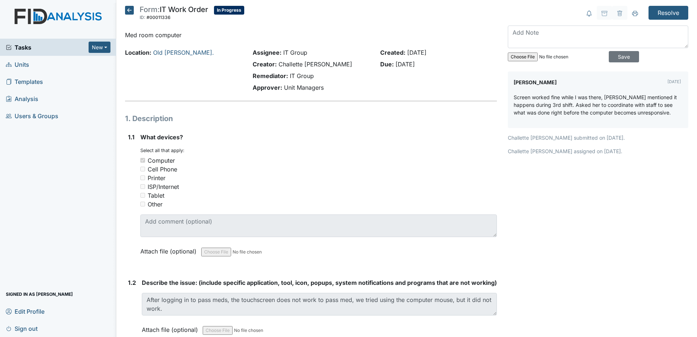
click at [132, 11] on icon at bounding box center [129, 10] width 9 height 9
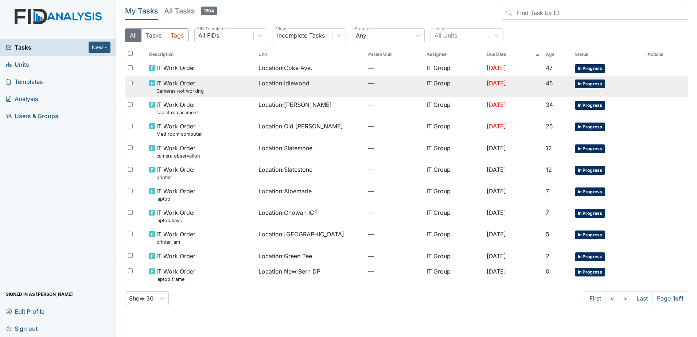
click at [334, 85] on div "Location : Idlewood" at bounding box center [310, 83] width 104 height 9
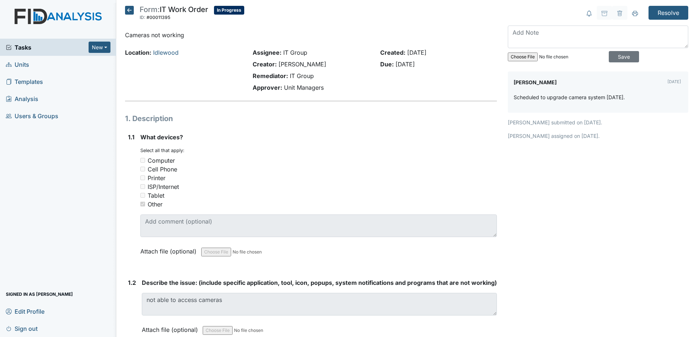
drag, startPoint x: 632, startPoint y: 98, endPoint x: 657, endPoint y: 93, distance: 25.2
click at [657, 93] on div "Scheduled to upgrade camera system Wednesday 10-15-25." at bounding box center [598, 99] width 169 height 13
click at [128, 14] on h5 "Form: IT Work Order ID: #00011395 In Progress Autosaving..." at bounding box center [184, 14] width 119 height 16
click at [130, 12] on icon at bounding box center [129, 10] width 9 height 9
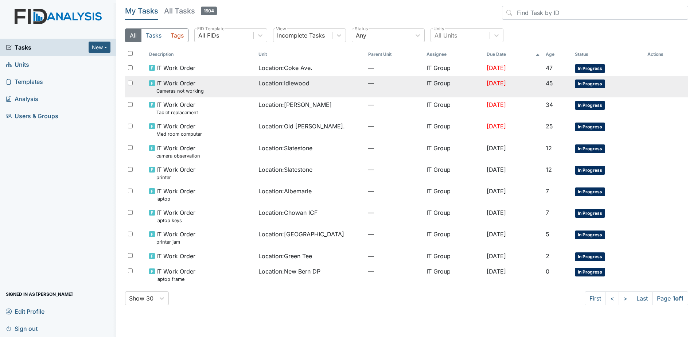
click at [256, 78] on td "Location : Idlewood" at bounding box center [311, 87] width 110 height 22
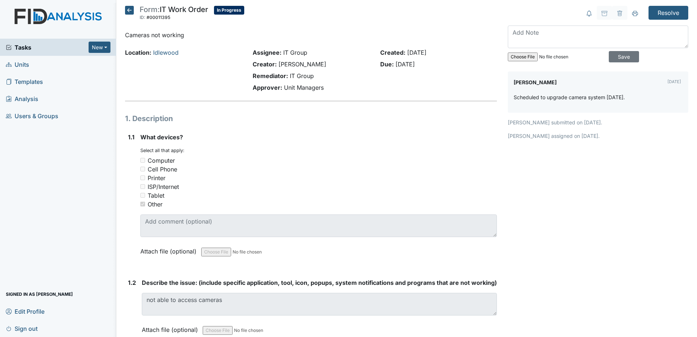
click at [129, 12] on icon at bounding box center [129, 10] width 9 height 9
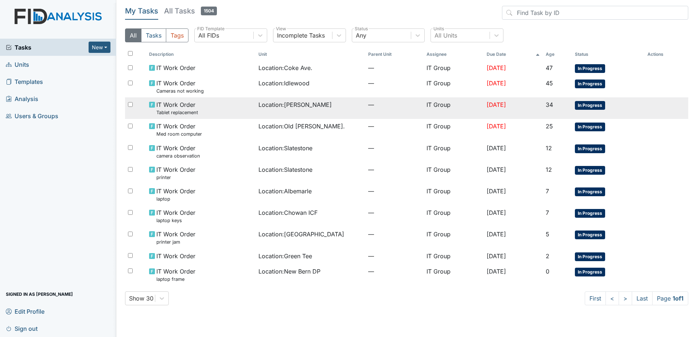
click at [241, 107] on div "IT Work Order Tablet replacement" at bounding box center [201, 108] width 104 height 16
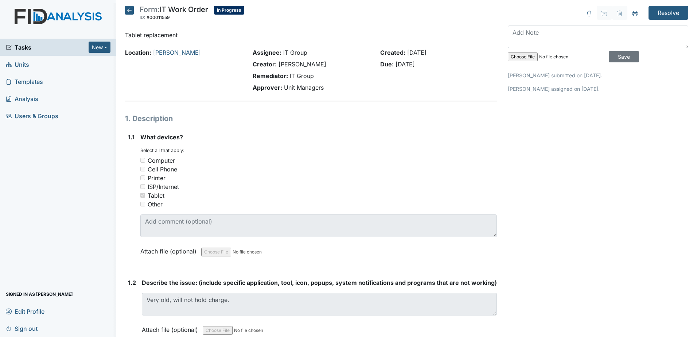
click at [130, 11] on icon at bounding box center [129, 10] width 9 height 9
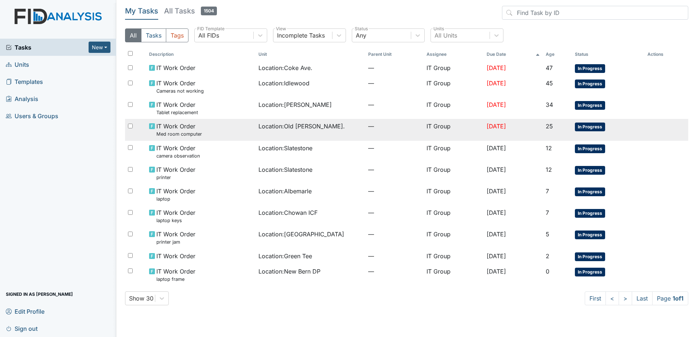
click at [235, 131] on div "IT Work Order Med room computer" at bounding box center [201, 130] width 104 height 16
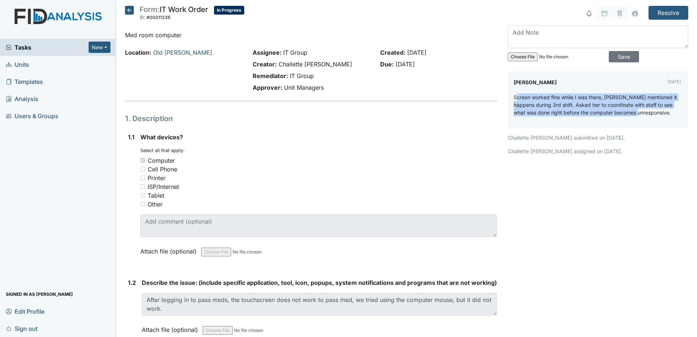
drag, startPoint x: 513, startPoint y: 98, endPoint x: 629, endPoint y: 114, distance: 116.7
click at [629, 114] on p "Screen worked fine while I was there, Nicole mentioned it happens during 3rd sh…" at bounding box center [598, 104] width 169 height 23
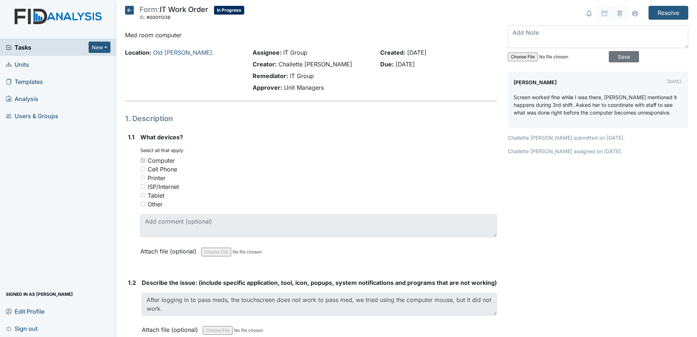
click at [332, 94] on div "Assignee: IT Group Creator: Challette Hedgebeth Remediator: IT Group Approver: …" at bounding box center [311, 71] width 128 height 47
click at [128, 13] on icon at bounding box center [129, 10] width 9 height 9
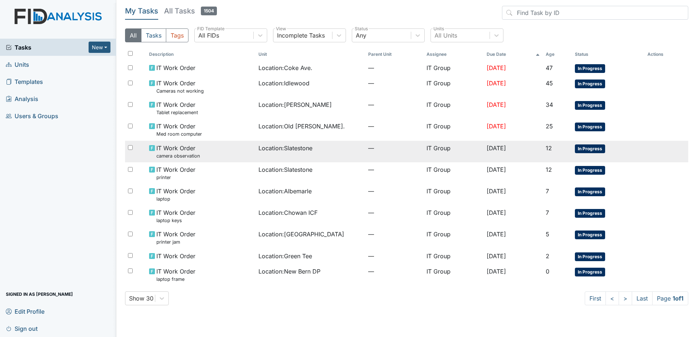
click at [179, 156] on small "camera observation" at bounding box center [178, 155] width 44 height 7
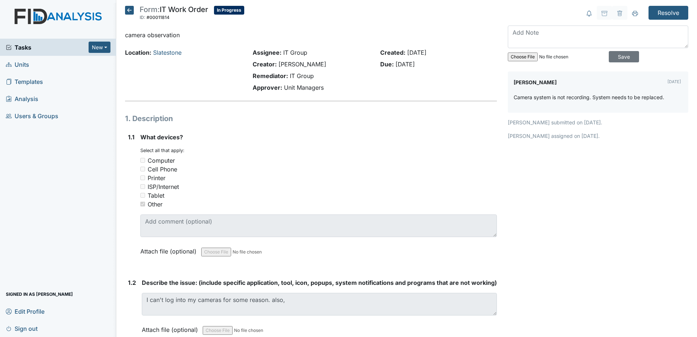
click at [130, 7] on icon at bounding box center [129, 10] width 9 height 9
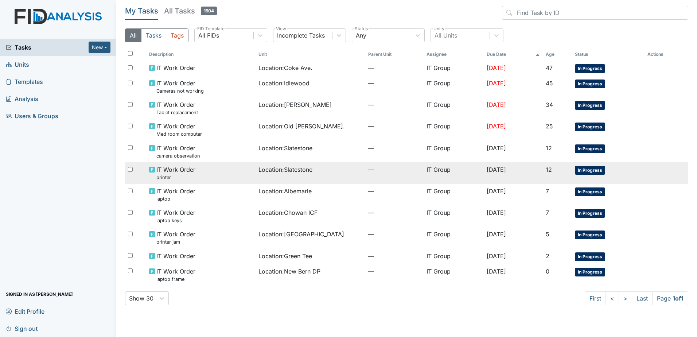
click at [202, 170] on div "IT Work Order printer" at bounding box center [201, 173] width 104 height 16
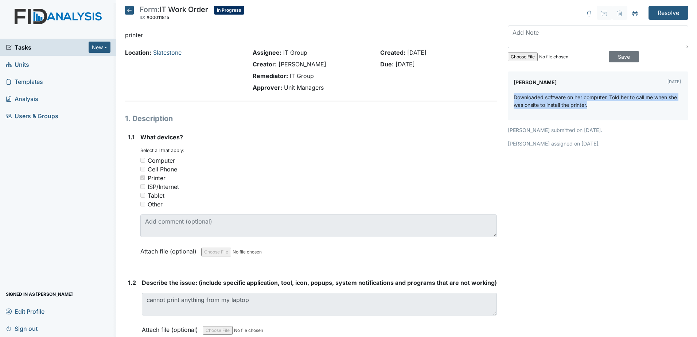
drag, startPoint x: 509, startPoint y: 96, endPoint x: 669, endPoint y: 107, distance: 160.4
click at [669, 107] on div "Kyle Weaver Oct 10, 2025 Downloaded software on her computer. Told her to call …" at bounding box center [598, 95] width 180 height 49
drag, startPoint x: 669, startPoint y: 107, endPoint x: 645, endPoint y: 114, distance: 24.7
click at [645, 114] on div "Downloaded software on her computer. Told her to call me when she was onsite to…" at bounding box center [598, 103] width 169 height 21
click at [130, 8] on icon at bounding box center [129, 10] width 9 height 9
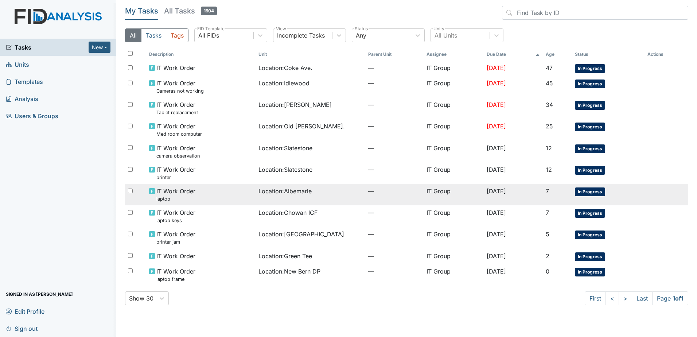
click at [263, 194] on span "Location : Albemarle" at bounding box center [284, 191] width 53 height 9
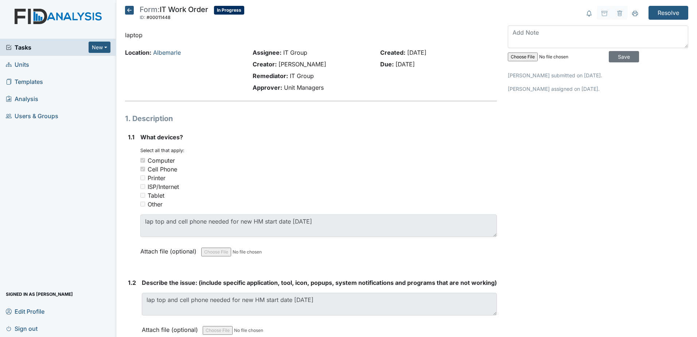
click at [131, 10] on icon at bounding box center [129, 10] width 9 height 9
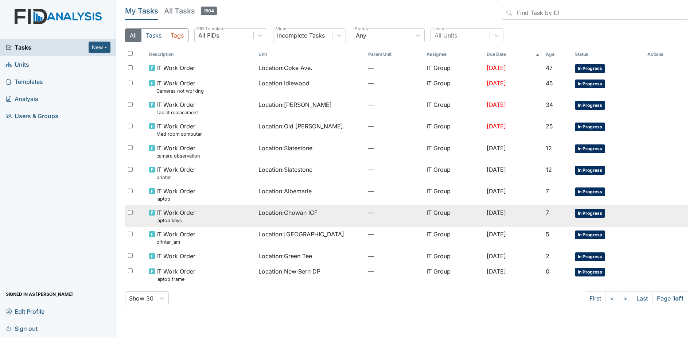
drag, startPoint x: 235, startPoint y: 212, endPoint x: 230, endPoint y: 208, distance: 6.8
click at [235, 212] on div "IT Work Order laptop keys" at bounding box center [201, 216] width 104 height 16
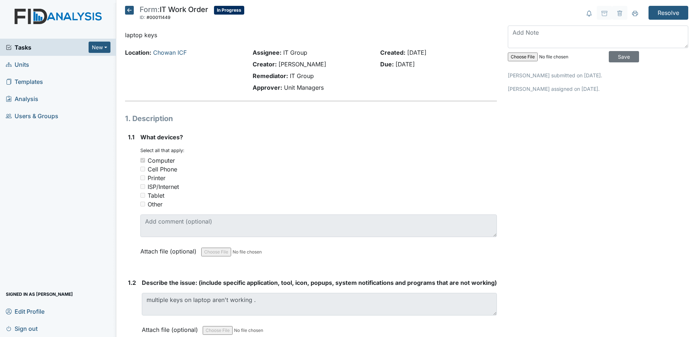
click at [134, 8] on h5 "Form: IT Work Order ID: #00011449 In Progress Autosaving..." at bounding box center [184, 14] width 119 height 16
click at [127, 9] on icon at bounding box center [129, 10] width 9 height 9
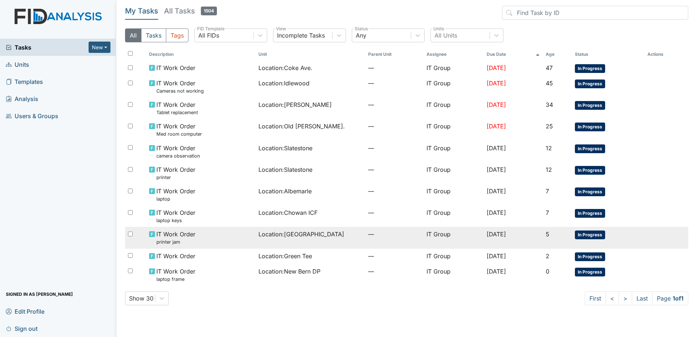
click at [247, 233] on td "IT Work Order printer jam" at bounding box center [201, 238] width 110 height 22
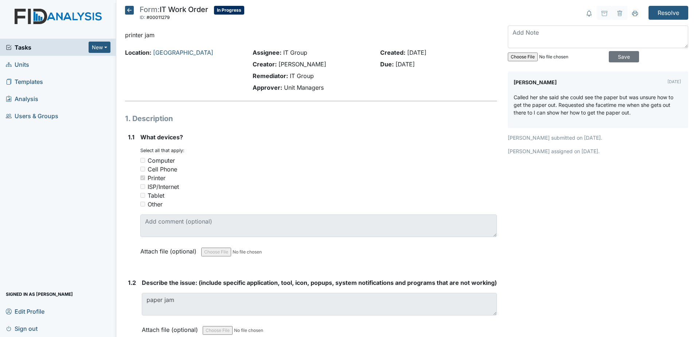
click at [514, 96] on p "Called her she said she could see the paper but was unsure how to get the paper…" at bounding box center [598, 104] width 169 height 23
click at [129, 11] on icon at bounding box center [129, 10] width 9 height 9
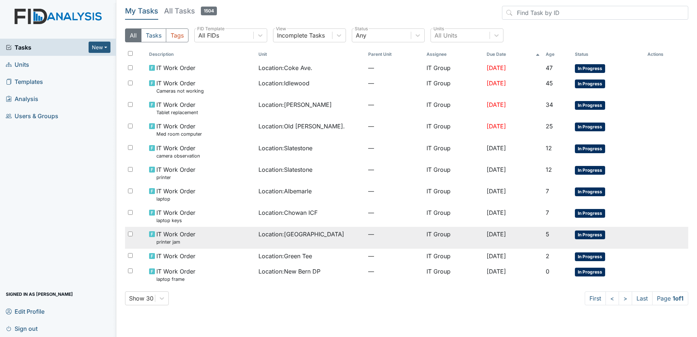
click at [215, 236] on div "IT Work Order printer jam" at bounding box center [201, 238] width 104 height 16
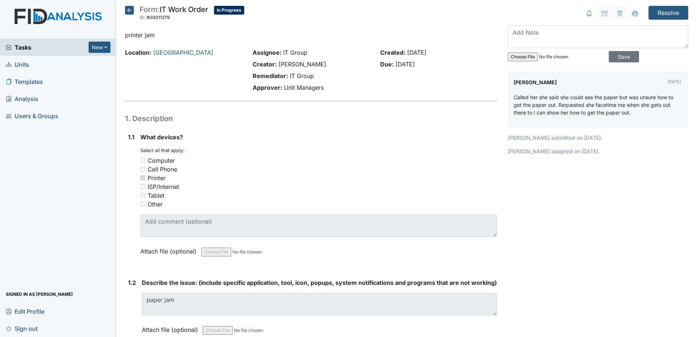
click at [128, 8] on icon at bounding box center [129, 10] width 9 height 9
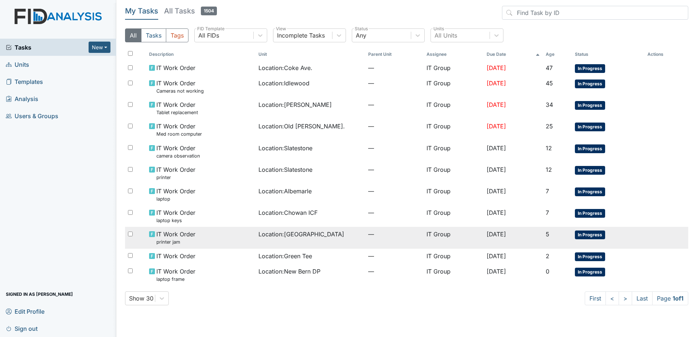
click at [264, 248] on td "Location : Beaufort Heights" at bounding box center [311, 238] width 110 height 22
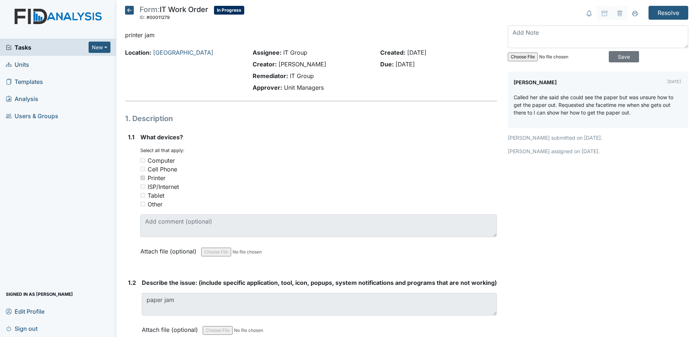
click at [130, 11] on icon at bounding box center [129, 10] width 9 height 9
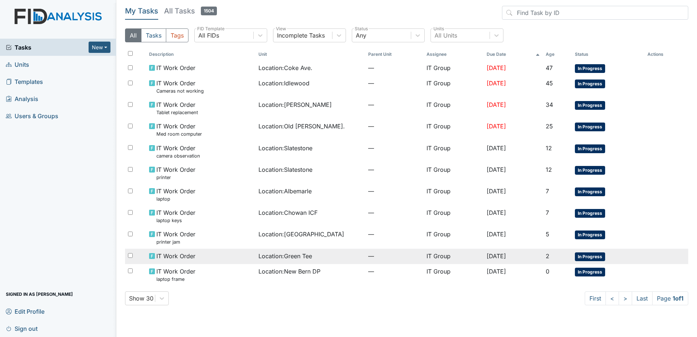
click at [280, 253] on span "Location : Green Tee" at bounding box center [285, 256] width 54 height 9
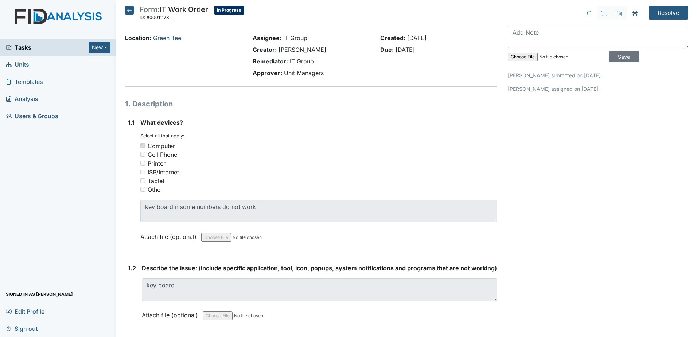
click at [129, 8] on icon at bounding box center [129, 10] width 9 height 9
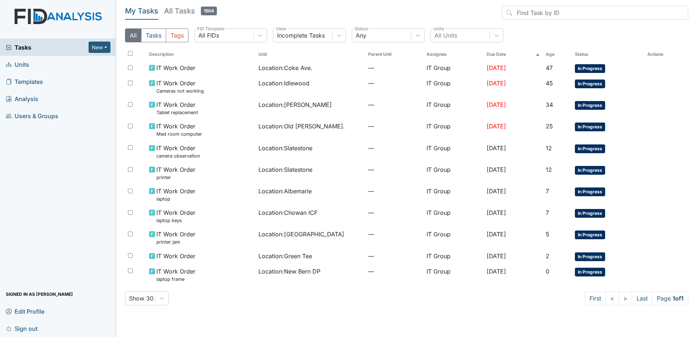
click at [459, 314] on main "My Tasks All Tasks 1504 All Tasks Tags All FIDs FID Template Incomplete Tasks V…" at bounding box center [406, 168] width 581 height 337
click at [445, 300] on div "Show 30 First < > Last Page 1 of 1" at bounding box center [406, 298] width 563 height 14
click at [404, 310] on div "My Tasks All Tasks 1504 All Tasks Tags All FIDs FID Template Incomplete Tasks V…" at bounding box center [406, 158] width 563 height 305
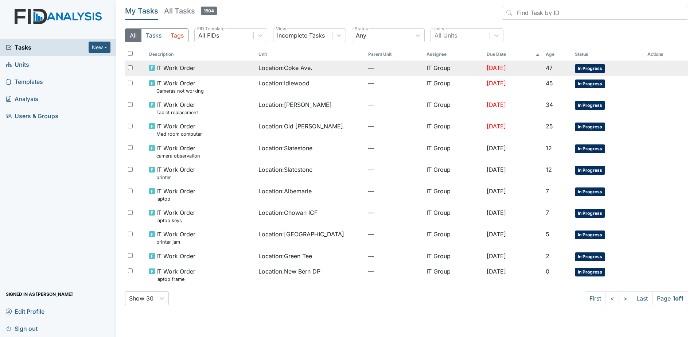
click at [489, 68] on span "[DATE]" at bounding box center [496, 67] width 19 height 7
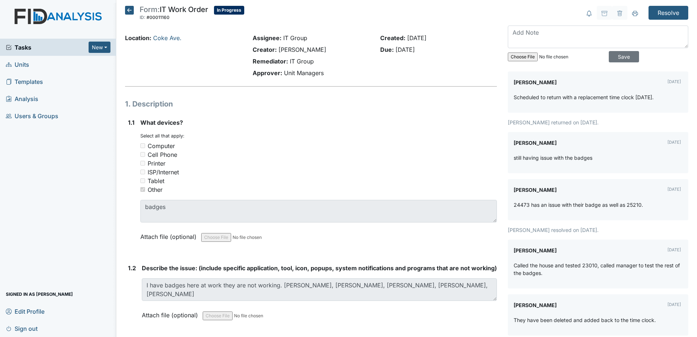
click at [128, 10] on icon at bounding box center [129, 10] width 9 height 9
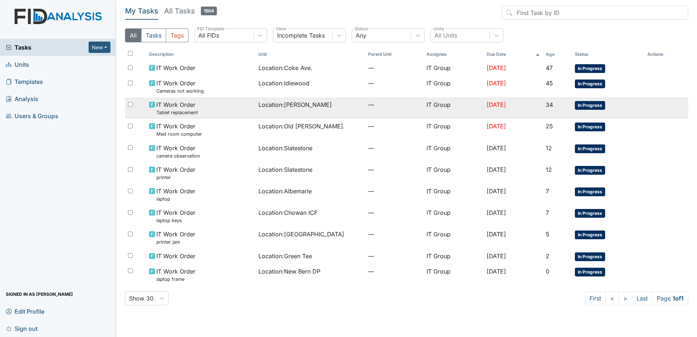
click at [344, 106] on div "Location : Leland DP" at bounding box center [310, 104] width 104 height 9
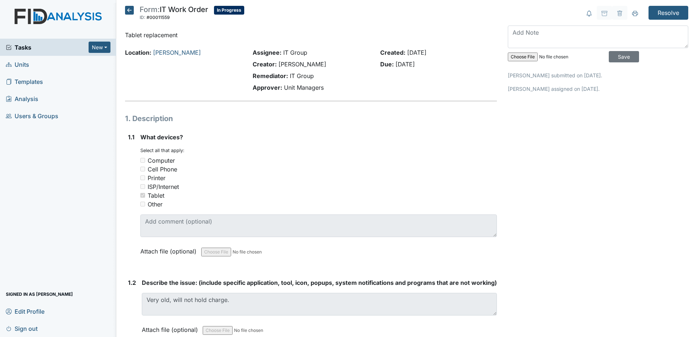
click at [132, 9] on icon at bounding box center [129, 10] width 9 height 9
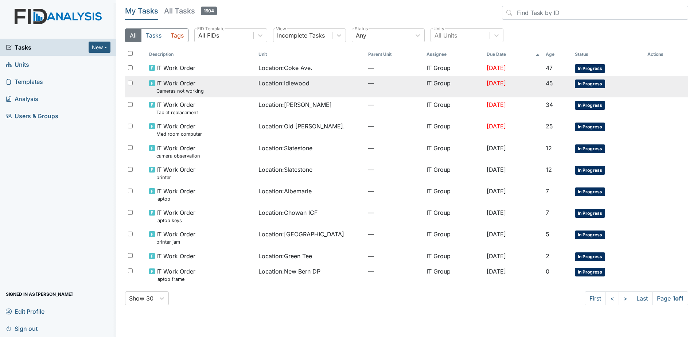
click at [266, 86] on span "Location : [GEOGRAPHIC_DATA]" at bounding box center [283, 83] width 51 height 9
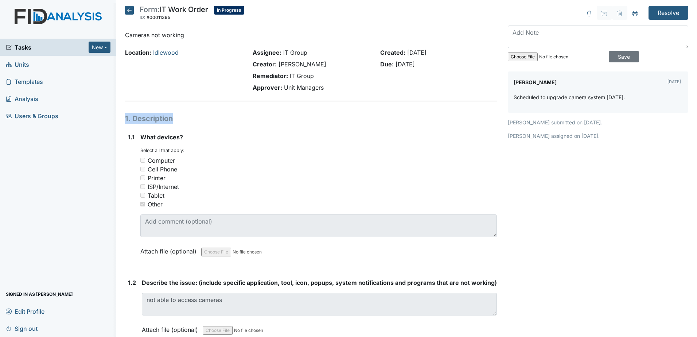
drag, startPoint x: 352, startPoint y: 97, endPoint x: 358, endPoint y: 116, distance: 20.1
drag, startPoint x: 358, startPoint y: 116, endPoint x: 348, endPoint y: 125, distance: 13.4
click at [132, 12] on icon at bounding box center [129, 10] width 9 height 9
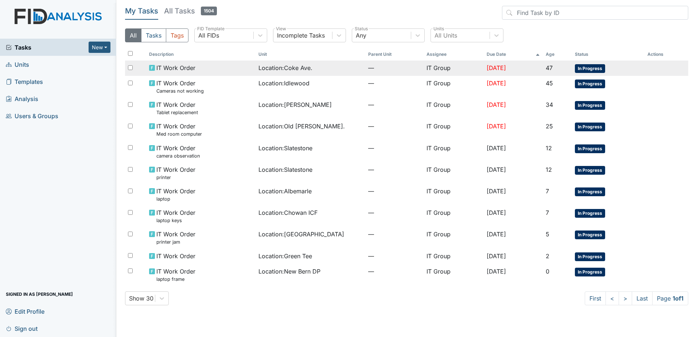
click at [378, 69] on span "—" at bounding box center [394, 67] width 52 height 9
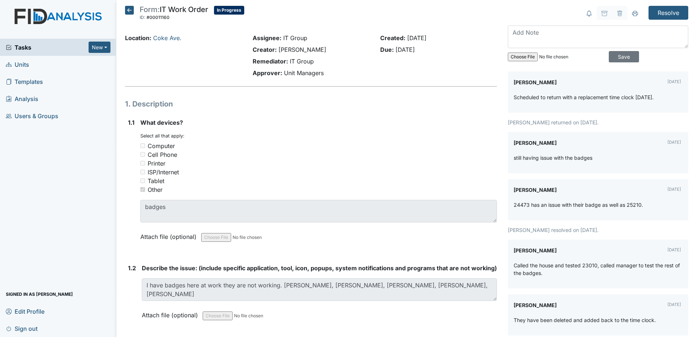
click at [128, 8] on icon at bounding box center [129, 10] width 9 height 9
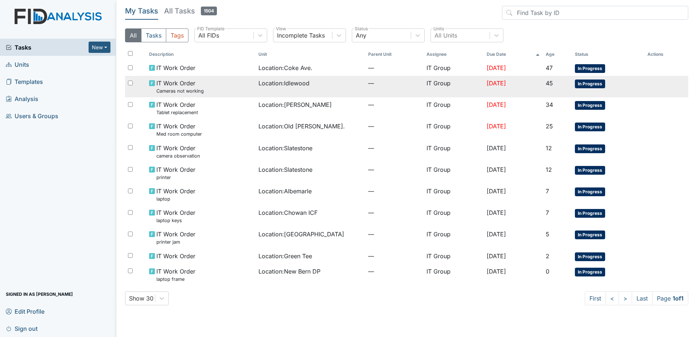
click at [342, 94] on td "Location : Idlewood" at bounding box center [311, 87] width 110 height 22
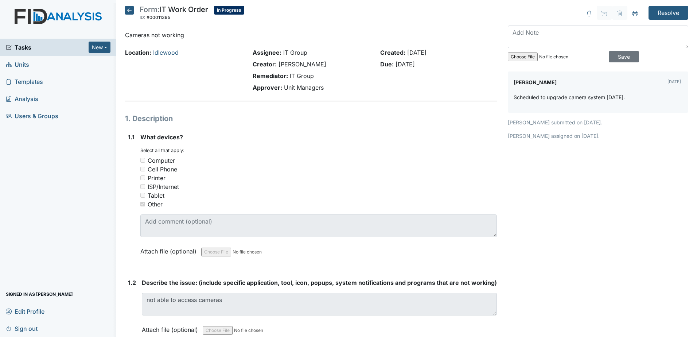
click at [130, 9] on icon at bounding box center [129, 10] width 9 height 9
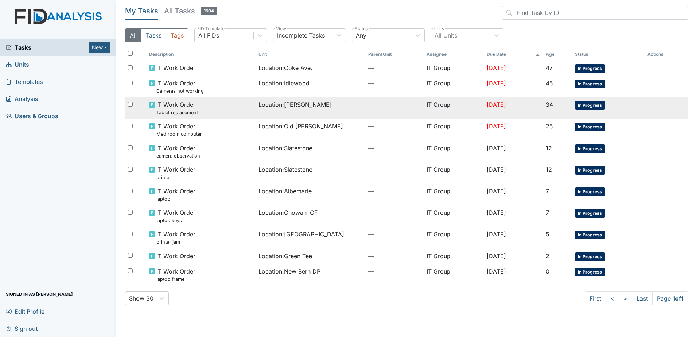
click at [365, 99] on td "—" at bounding box center [394, 108] width 58 height 22
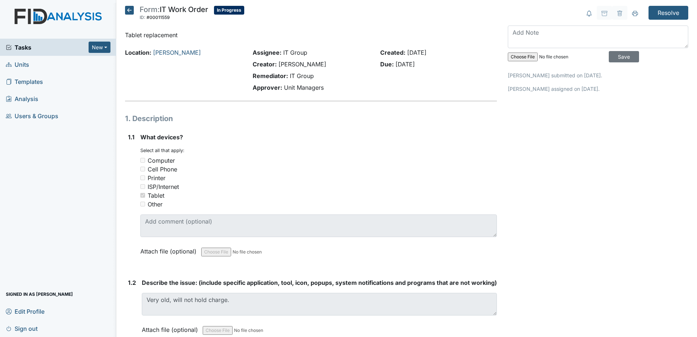
click at [128, 10] on icon at bounding box center [129, 10] width 9 height 9
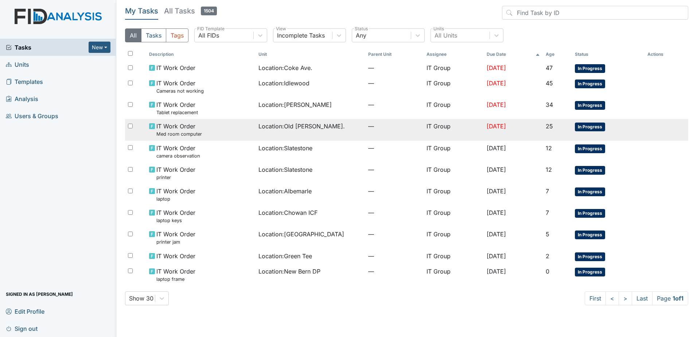
click at [295, 123] on span "Location : [GEOGRAPHIC_DATA][PERSON_NAME]." at bounding box center [301, 126] width 86 height 9
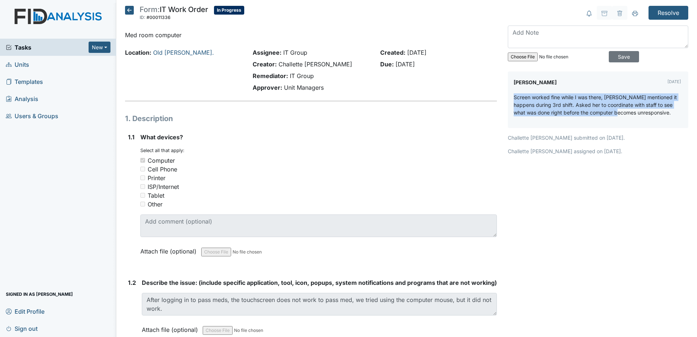
drag, startPoint x: 503, startPoint y: 97, endPoint x: 610, endPoint y: 124, distance: 110.5
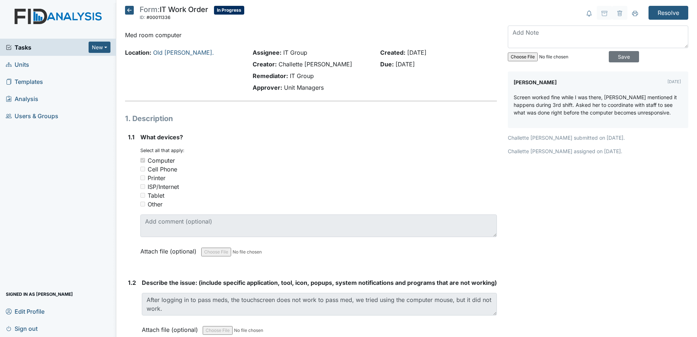
drag, startPoint x: 610, startPoint y: 124, endPoint x: 632, endPoint y: 150, distance: 34.4
click at [632, 150] on p "Challette Hedgebeth assigned on Sep 18, 2025." at bounding box center [598, 151] width 180 height 8
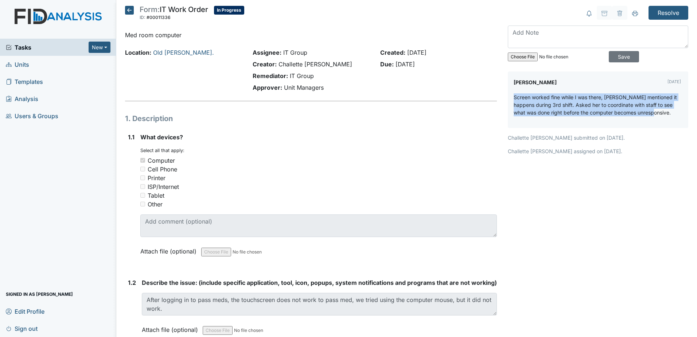
drag, startPoint x: 507, startPoint y: 95, endPoint x: 654, endPoint y: 115, distance: 147.5
click at [654, 115] on div "Kyle Weaver Oct 08, 2025 Screen worked fine while I was there, Nicole mentioned…" at bounding box center [598, 99] width 180 height 56
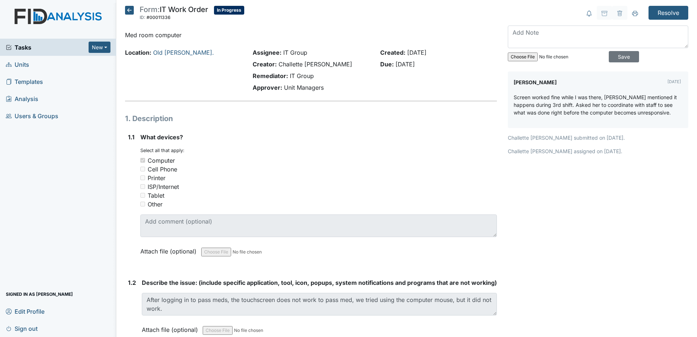
drag, startPoint x: 654, startPoint y: 115, endPoint x: 616, endPoint y: 182, distance: 76.7
click at [133, 11] on icon at bounding box center [129, 10] width 9 height 9
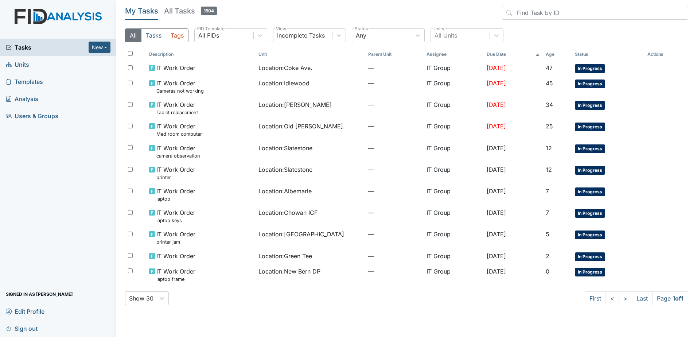
click at [535, 313] on main "My Tasks All Tasks 1504 All Tasks Tags All FIDs FID Template Incomplete Tasks V…" at bounding box center [406, 168] width 581 height 337
